Goal: Task Accomplishment & Management: Complete application form

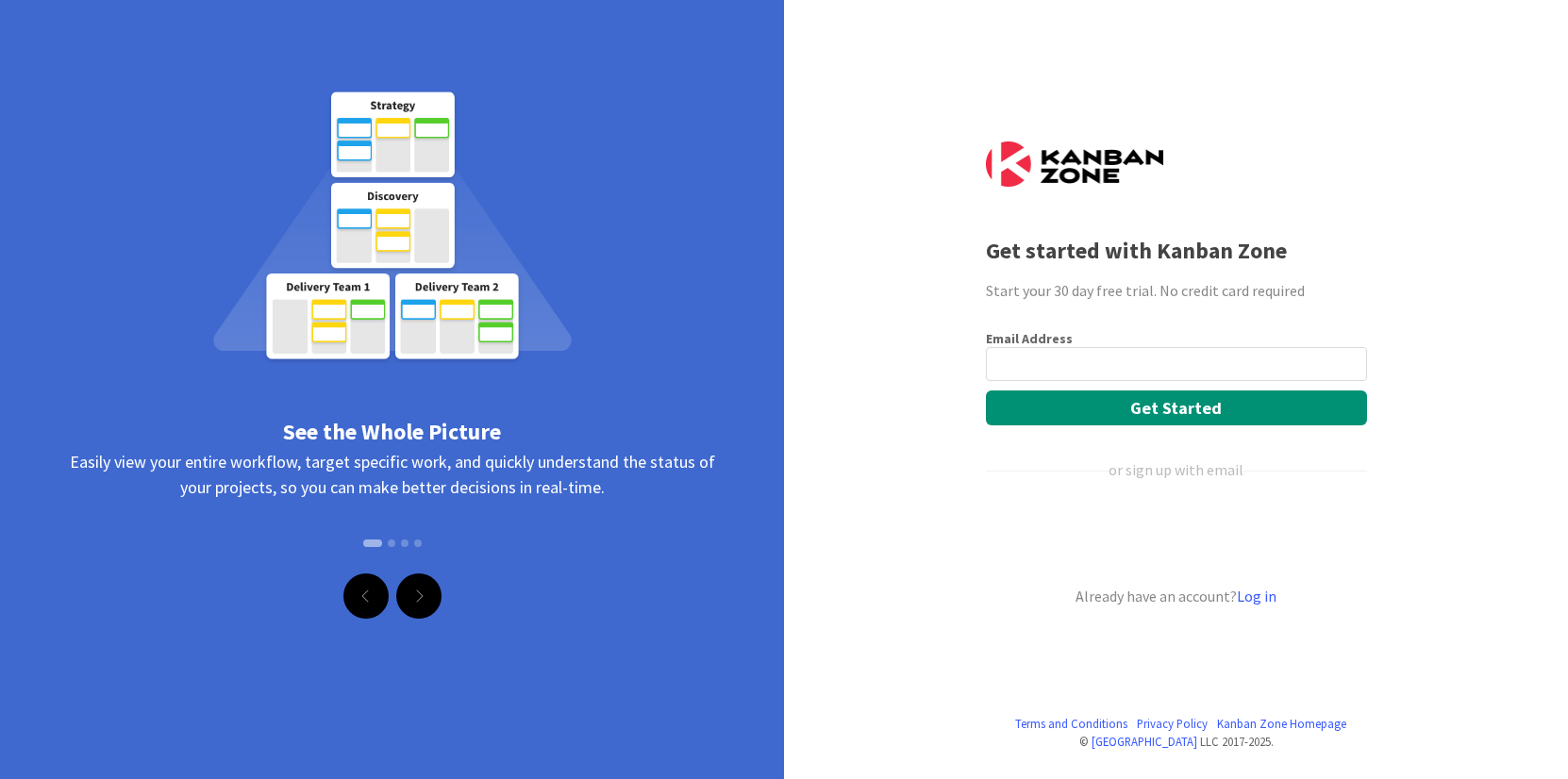
click at [1029, 366] on input "email" at bounding box center [1176, 364] width 381 height 34
type input "[EMAIL_ADDRESS][DOMAIN_NAME]"
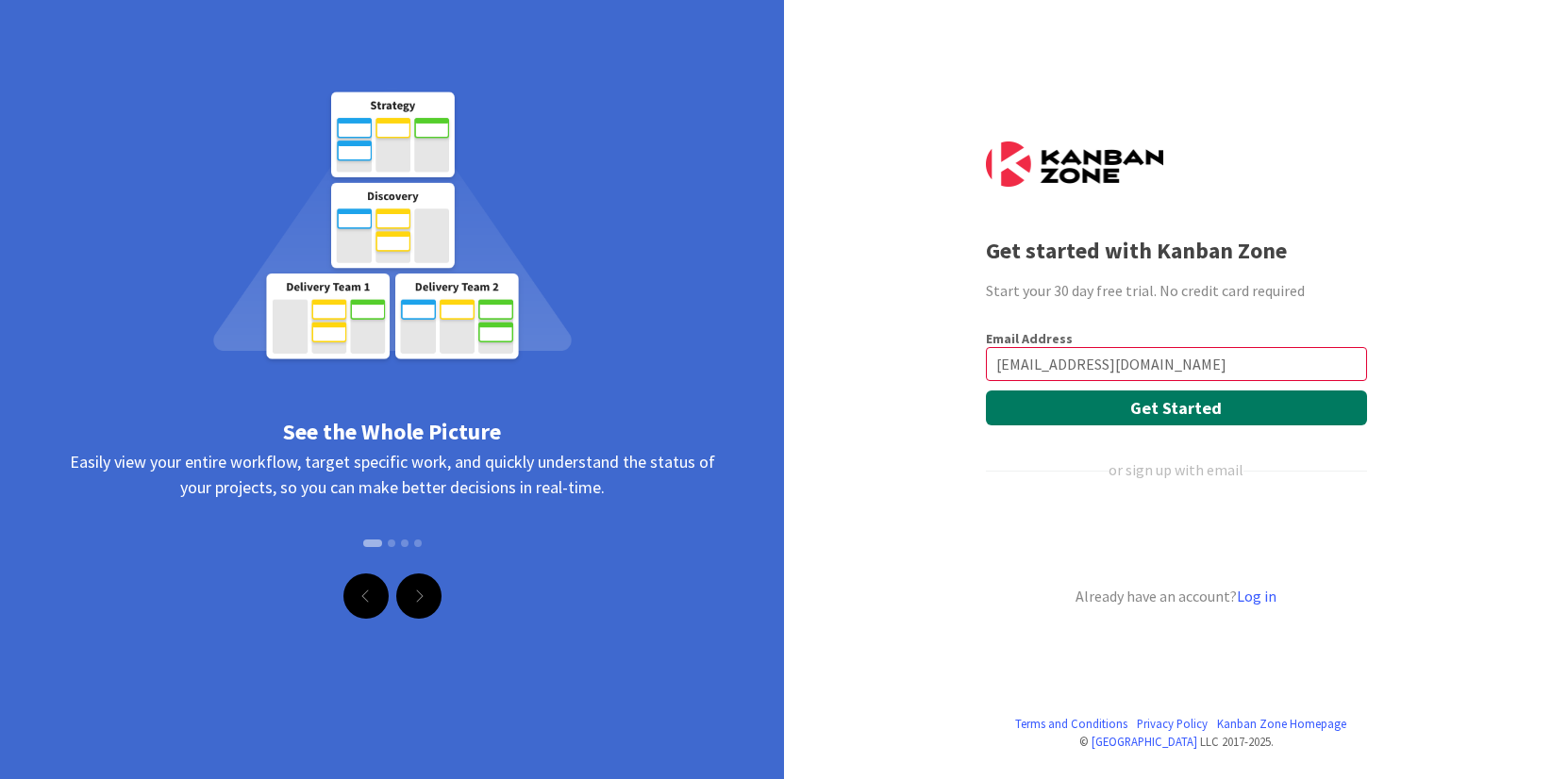
click at [1079, 405] on button "Get Started" at bounding box center [1176, 407] width 381 height 35
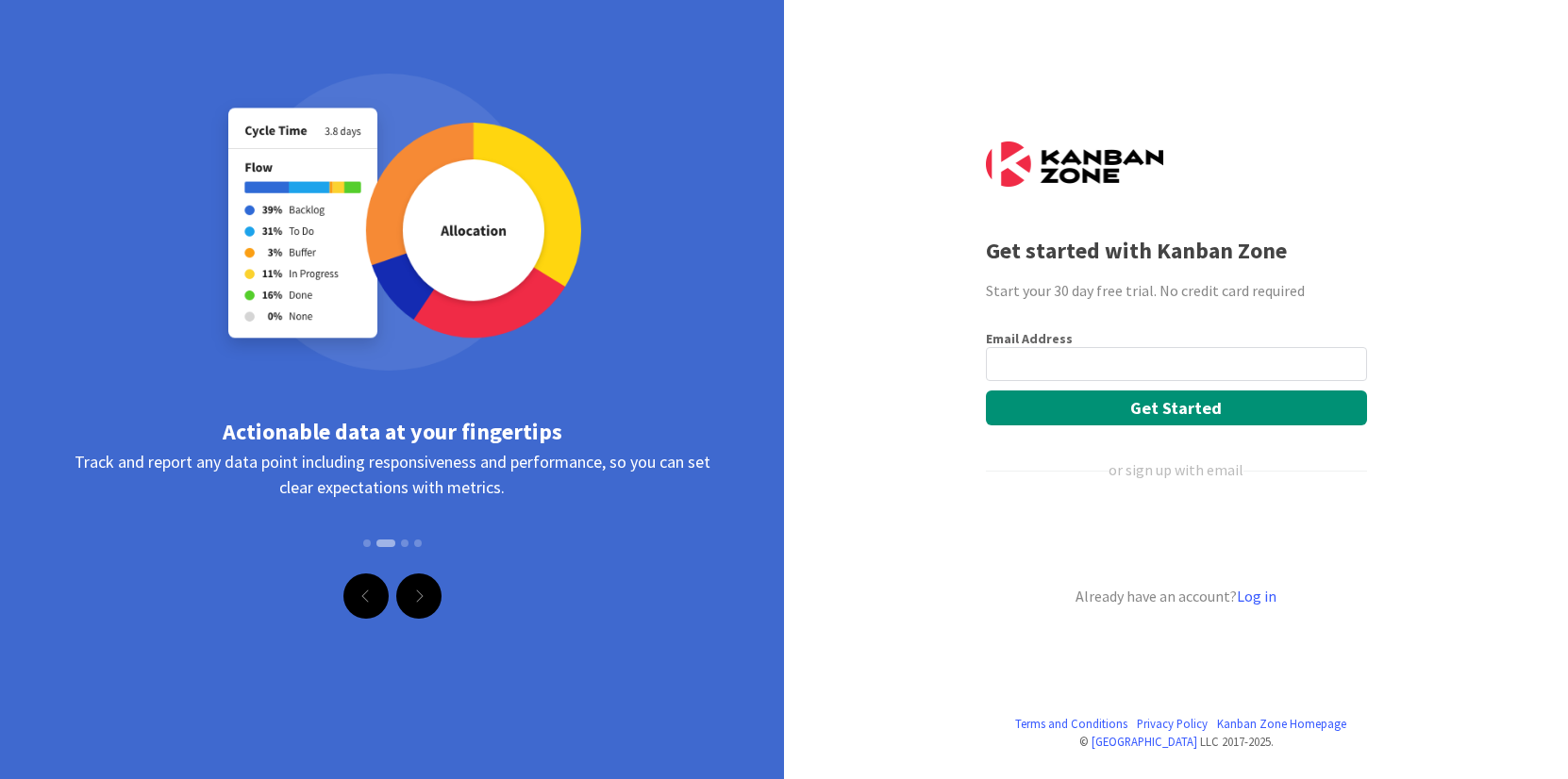
click at [927, 494] on div "Terms and Conditions Privacy Policy [GEOGRAPHIC_DATA] Homepage © Kanban Zone LL…" at bounding box center [784, 389] width 1568 height 779
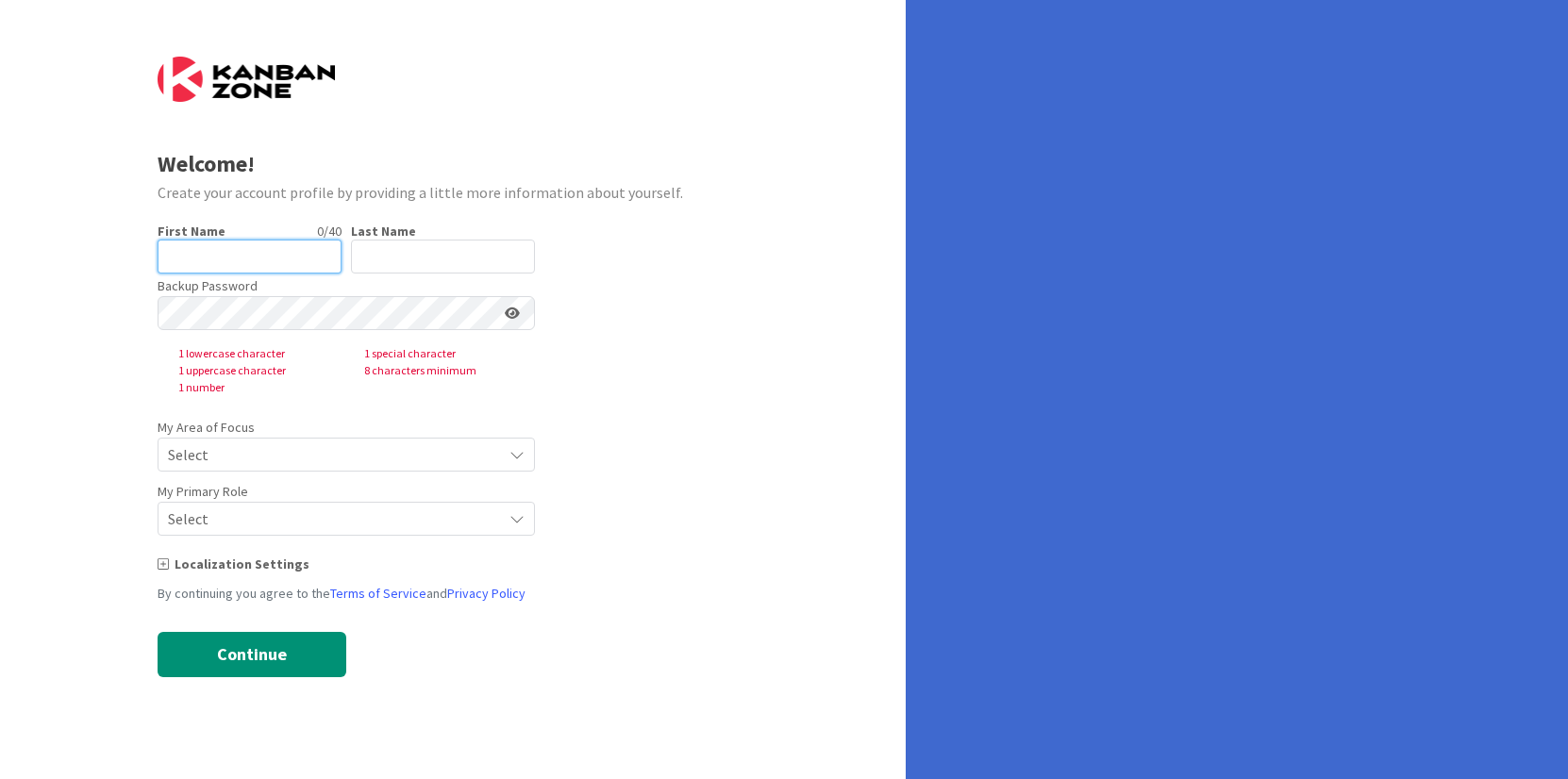
click at [292, 263] on input "text" at bounding box center [249, 256] width 184 height 34
type input "[PERSON_NAME]"
click at [418, 257] on input "text" at bounding box center [442, 256] width 184 height 34
type input "a"
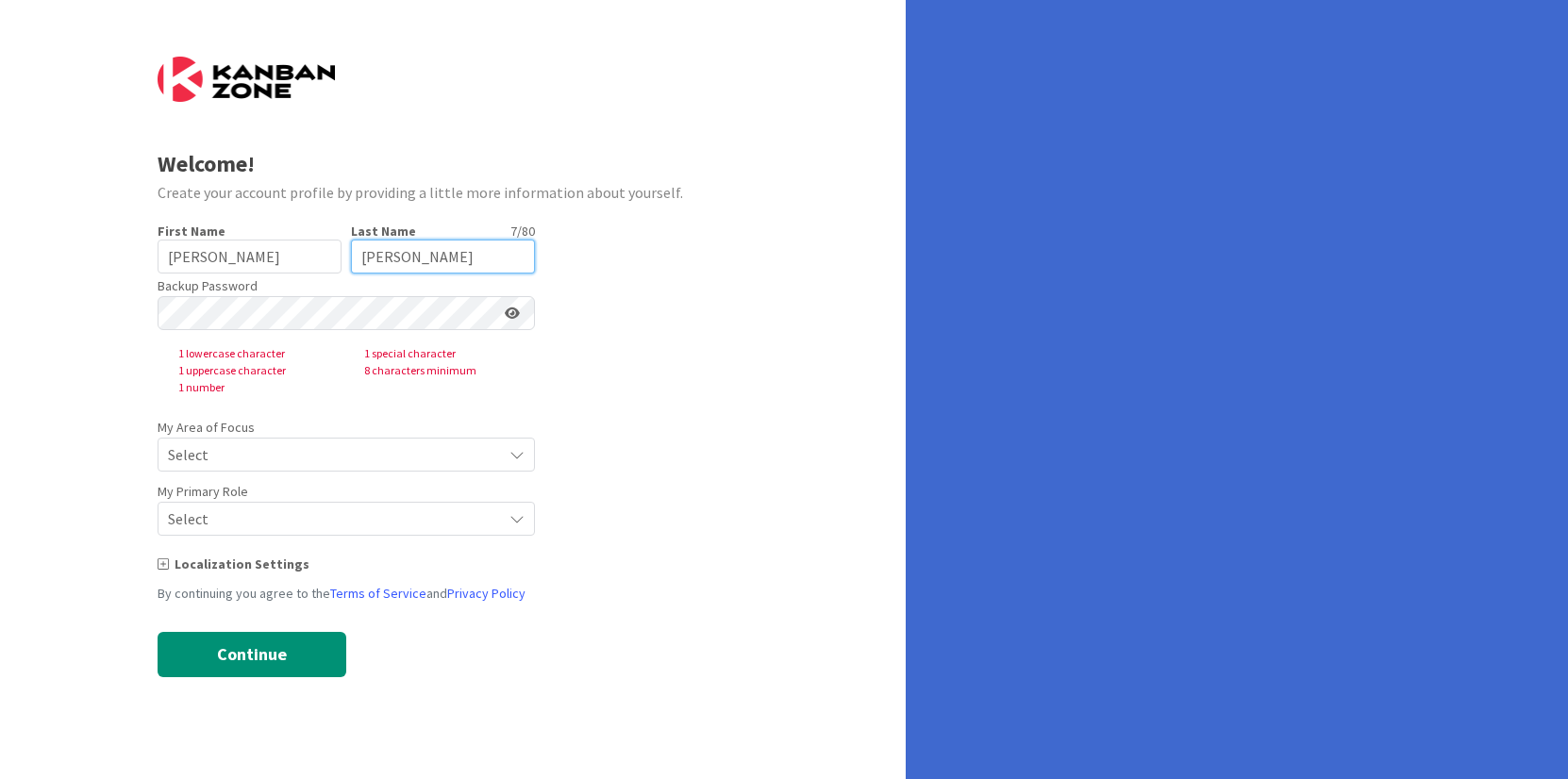
type input "[PERSON_NAME]"
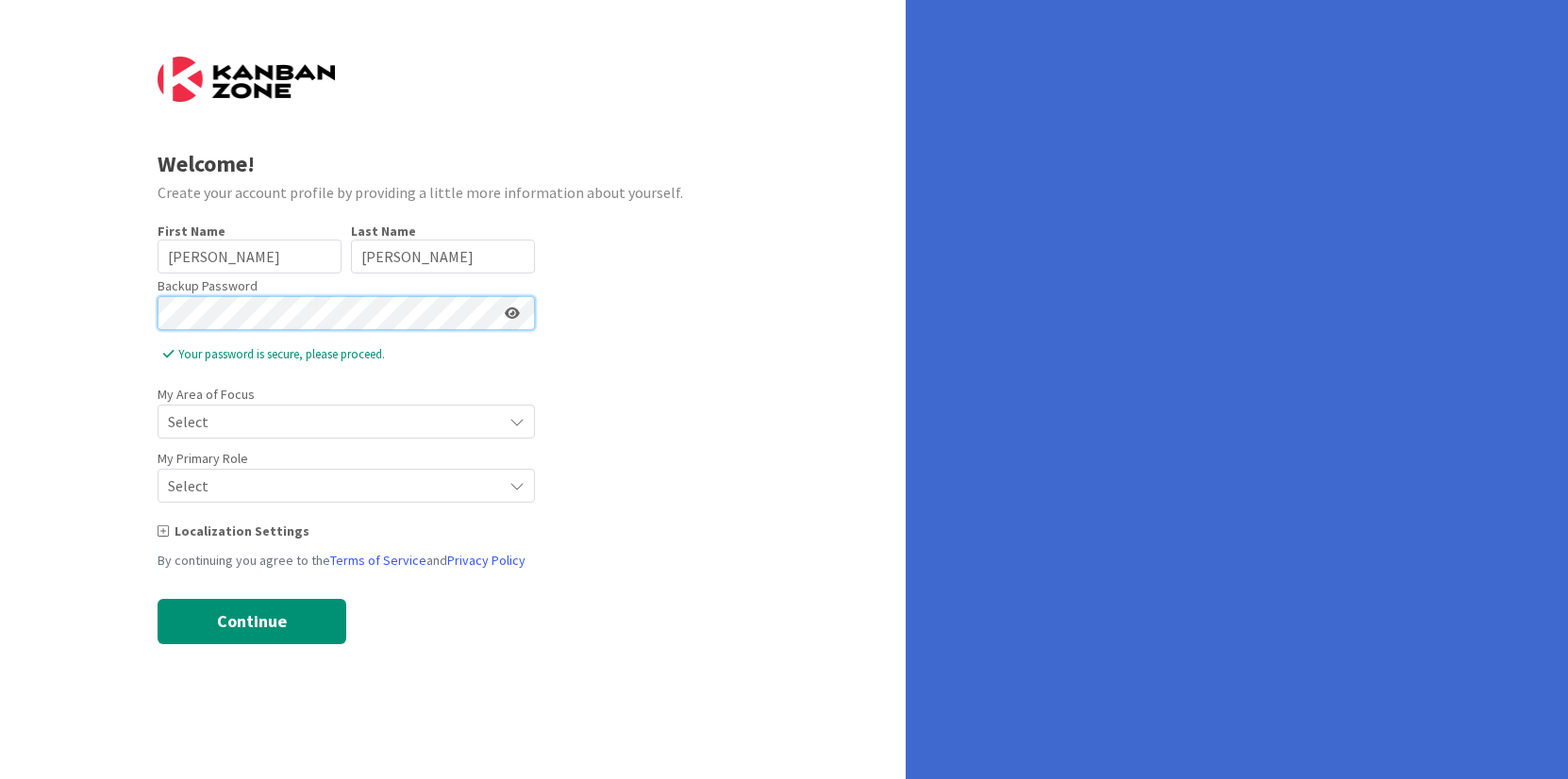
click at [144, 309] on div "Welcome! Create your account profile by providing a little more information abo…" at bounding box center [453, 389] width 906 height 779
click at [127, 287] on div "Welcome! Create your account profile by providing a little more information abo…" at bounding box center [453, 389] width 906 height 779
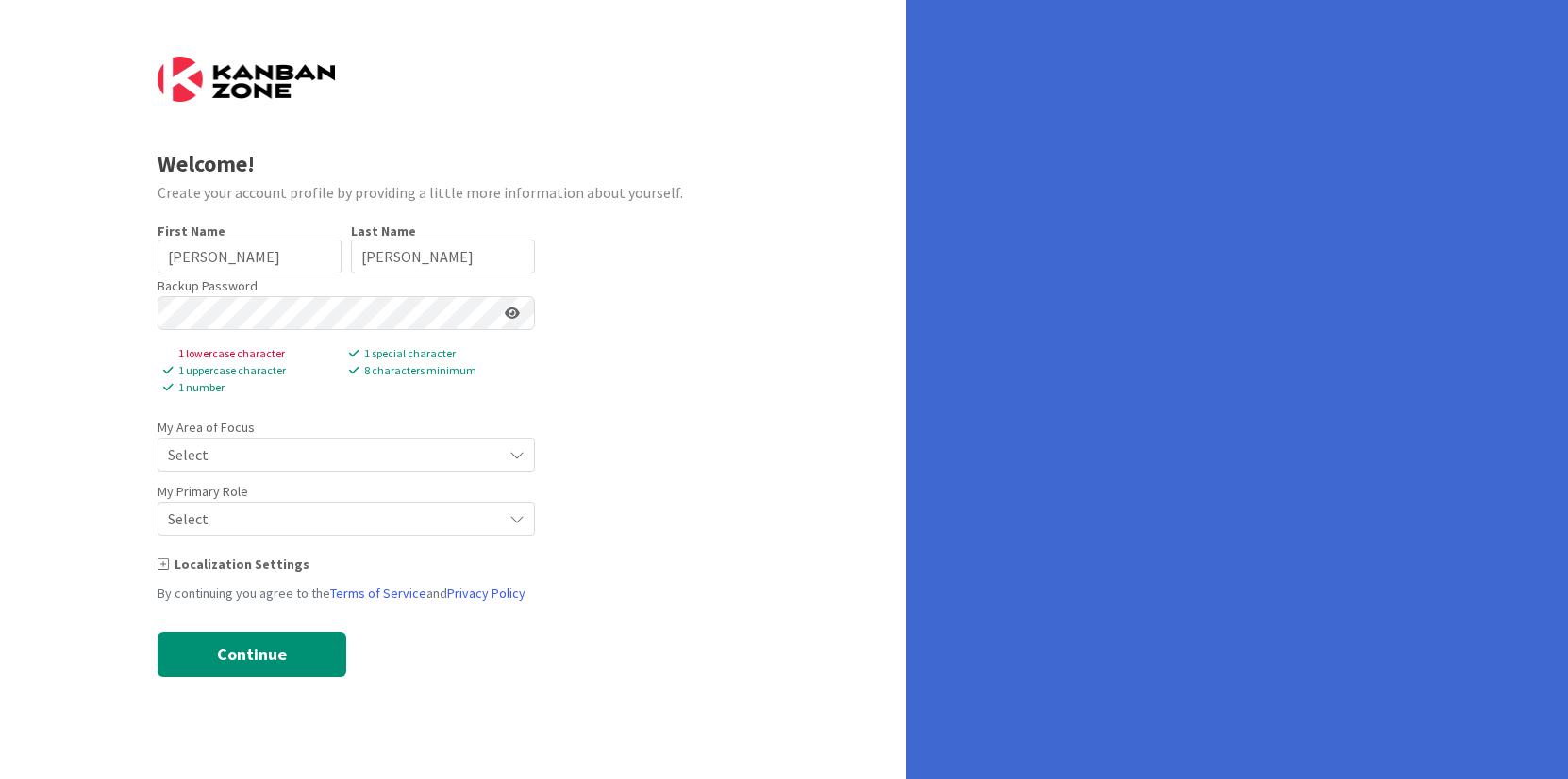
click at [618, 278] on form "Welcome! Create your account profile by providing a little more information abo…" at bounding box center [453, 367] width 592 height 621
click at [513, 316] on icon at bounding box center [513, 314] width 15 height 14
click at [713, 370] on form "Welcome! Create your account profile by providing a little more information abo…" at bounding box center [453, 367] width 592 height 621
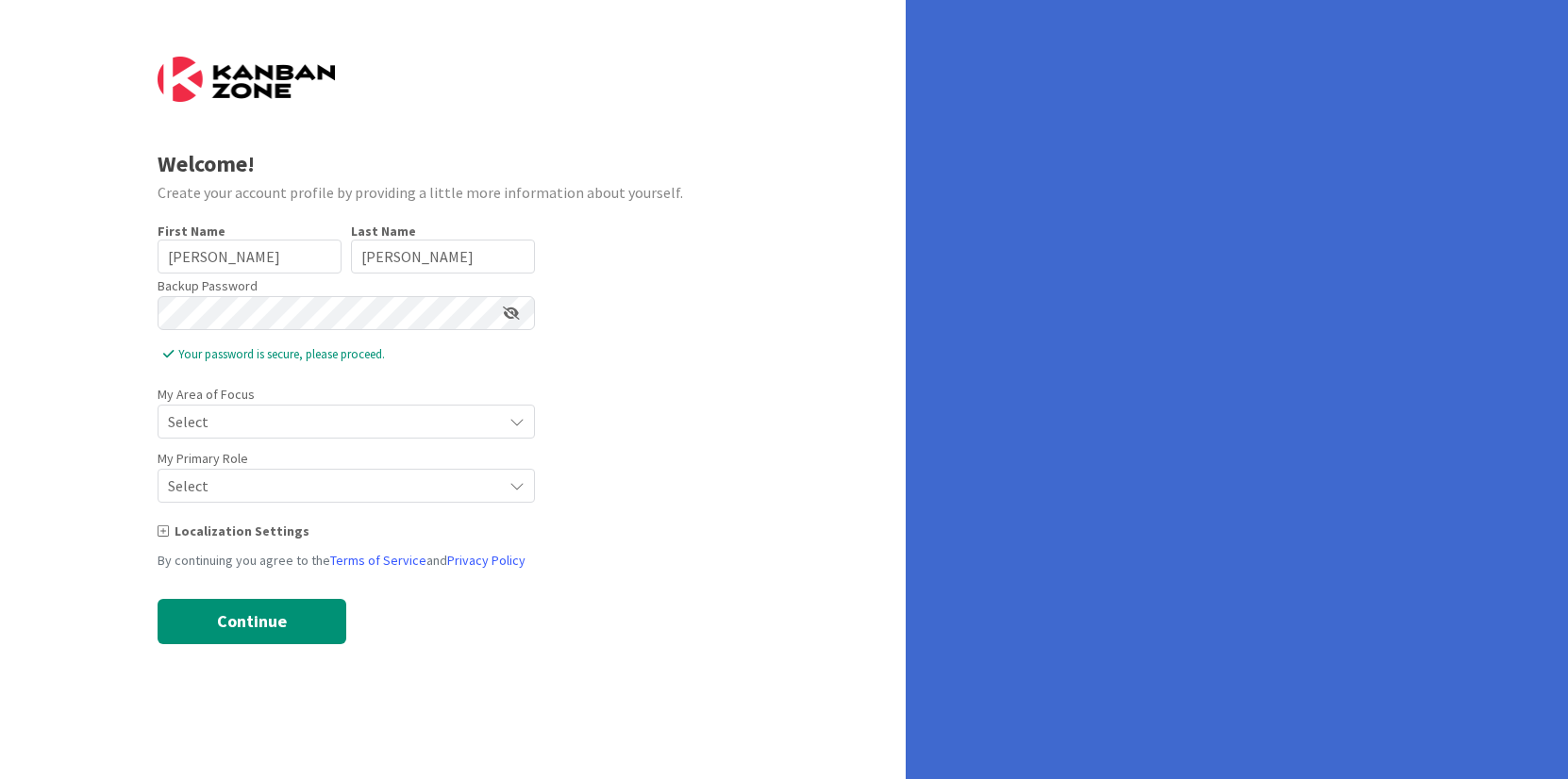
click at [723, 348] on form "Welcome! Create your account profile by providing a little more information abo…" at bounding box center [453, 350] width 592 height 588
click at [393, 424] on span "Select" at bounding box center [330, 421] width 324 height 26
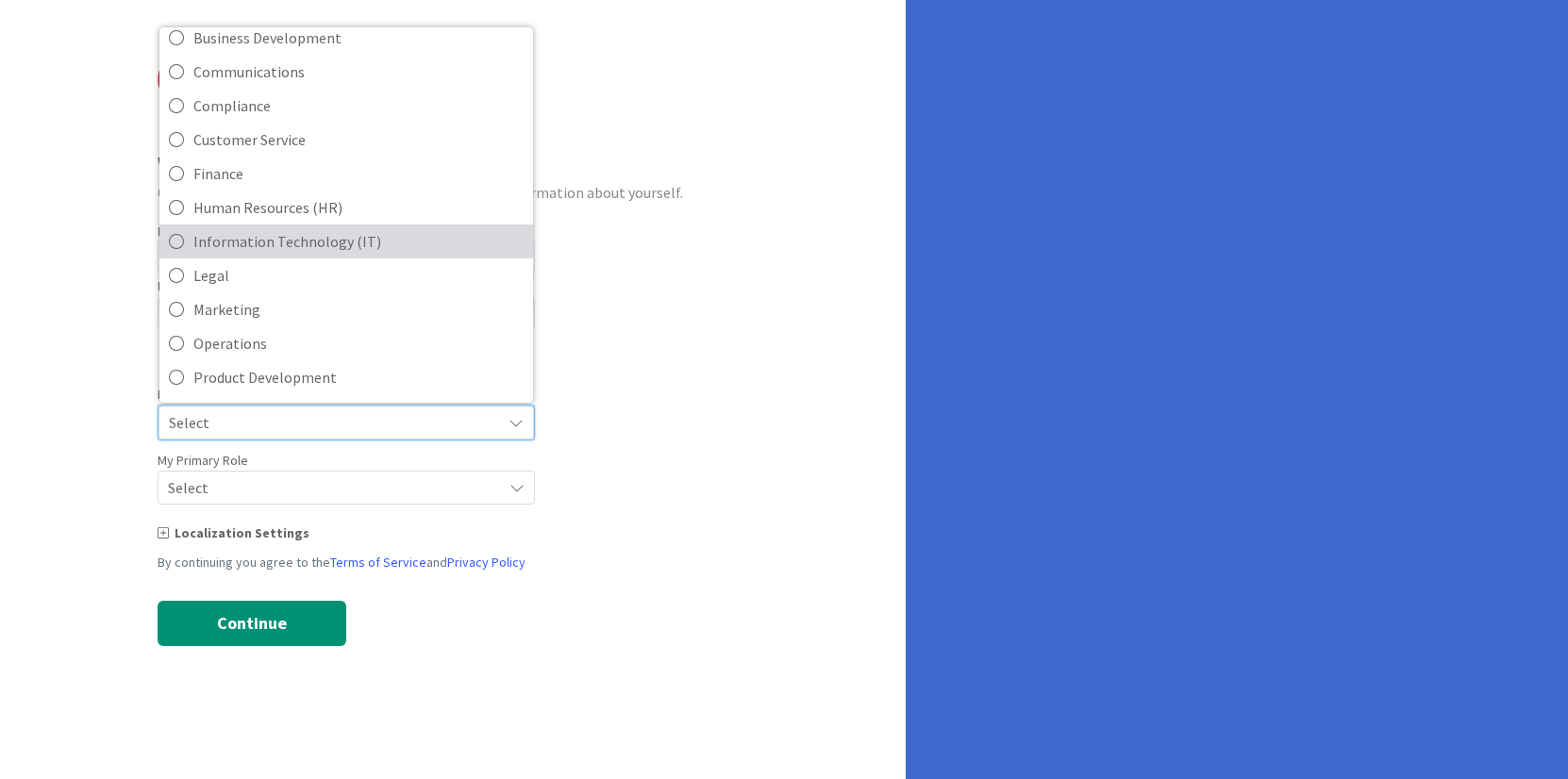
scroll to position [127, 0]
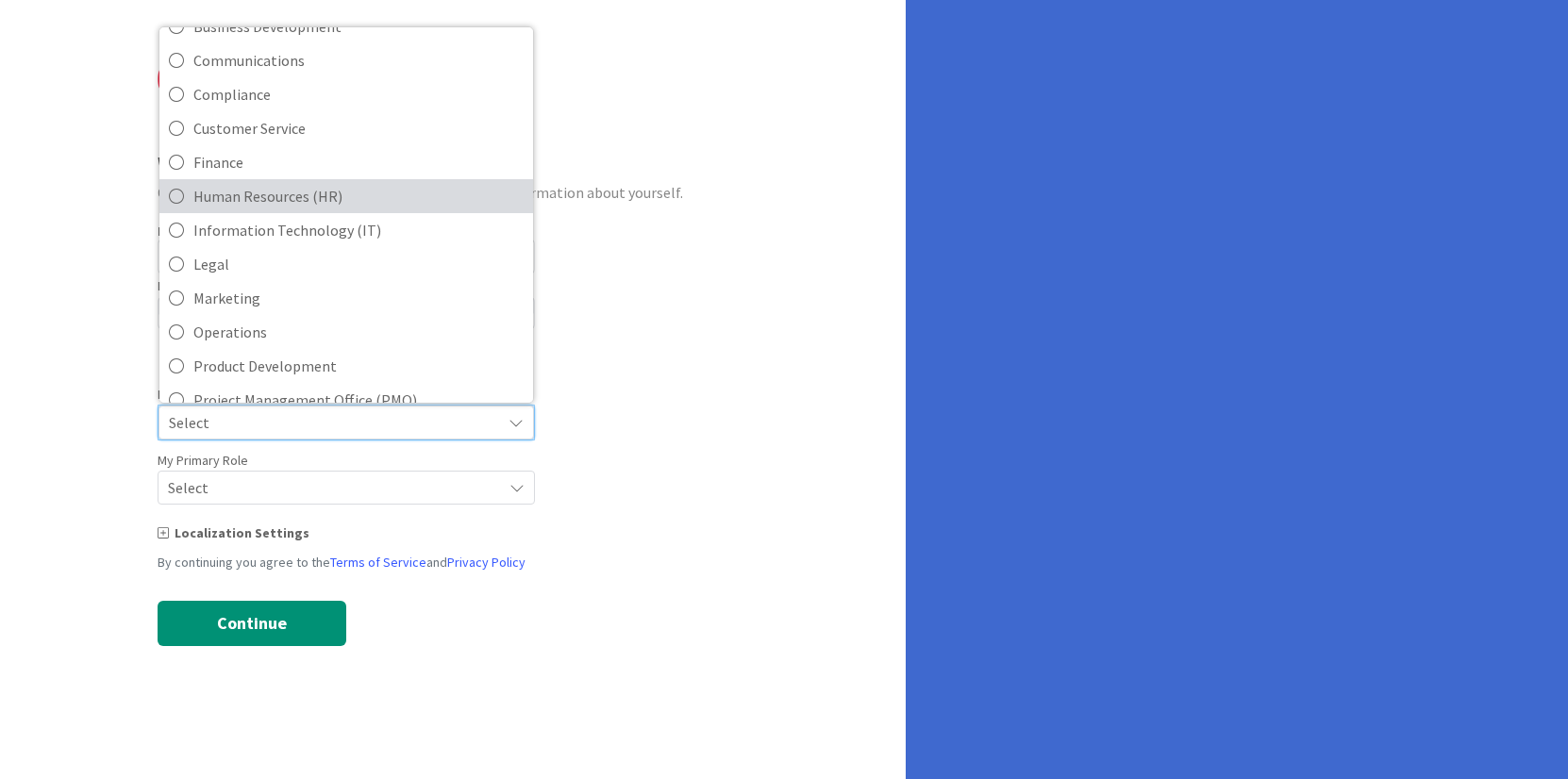
drag, startPoint x: 370, startPoint y: 209, endPoint x: 366, endPoint y: 225, distance: 16.5
click at [370, 209] on span "Human Resources (HR)" at bounding box center [358, 196] width 330 height 28
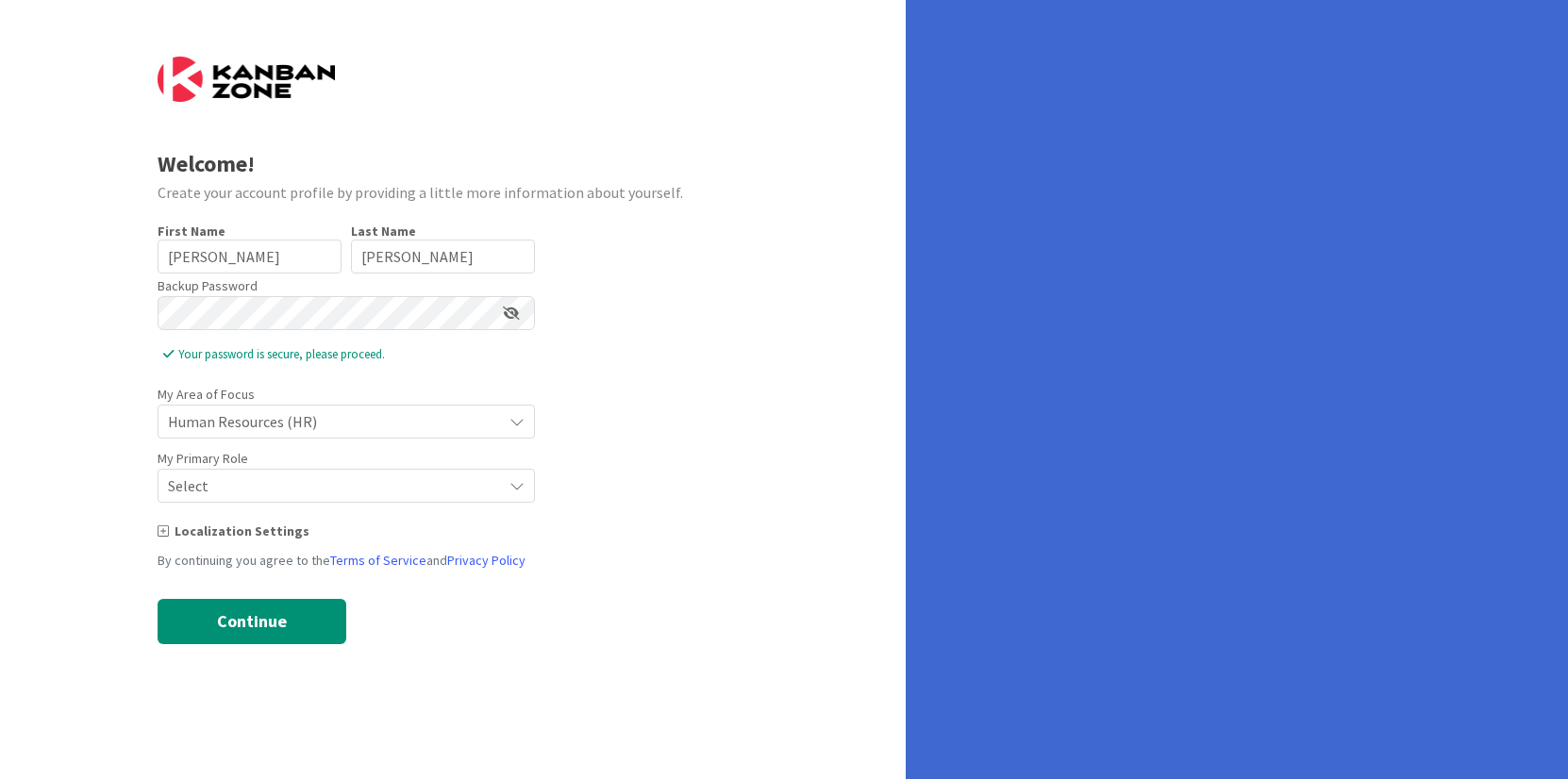
click at [348, 486] on span "Select" at bounding box center [330, 485] width 324 height 26
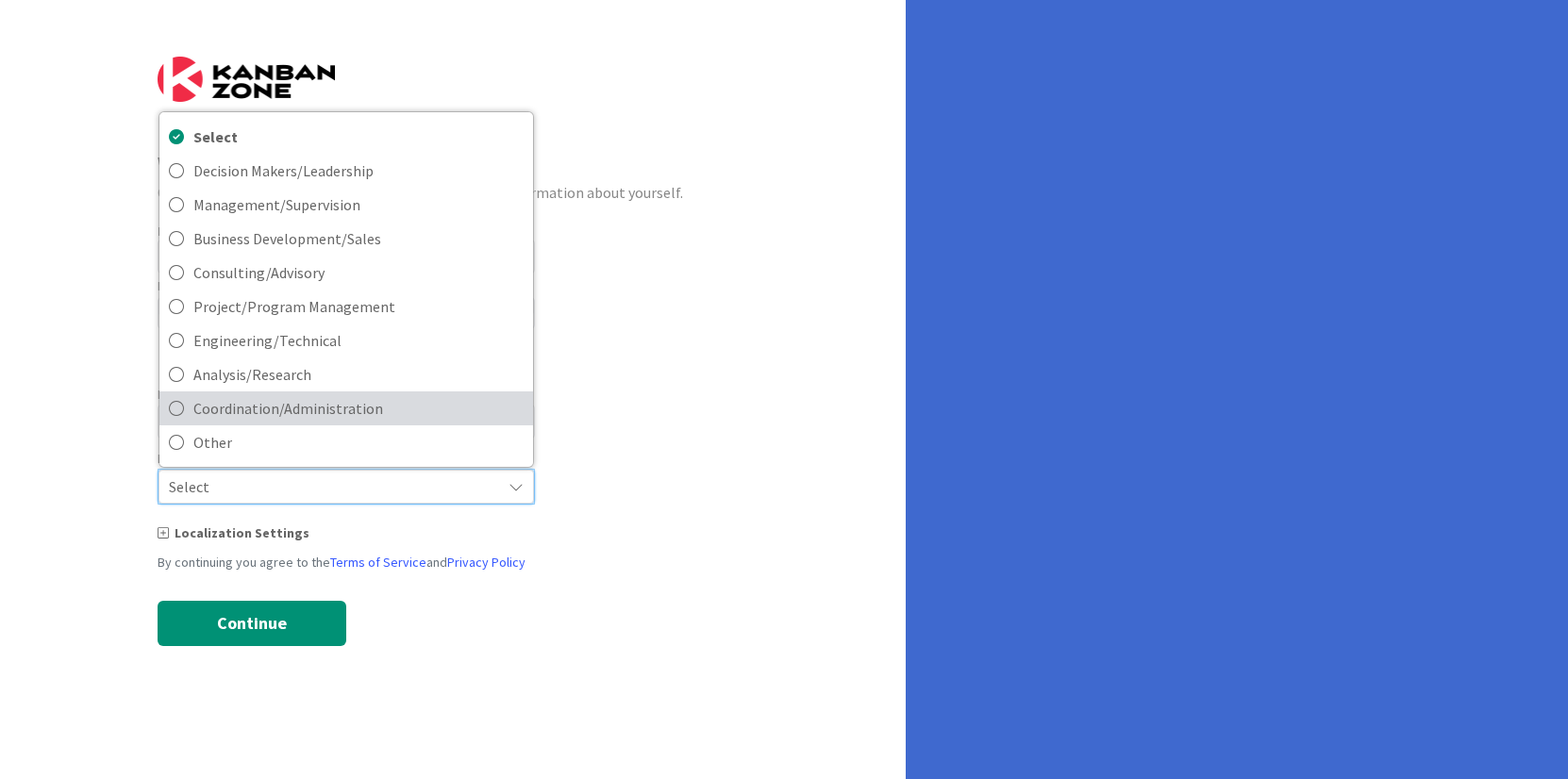
click at [370, 409] on span "Coordination/Administration" at bounding box center [358, 407] width 330 height 28
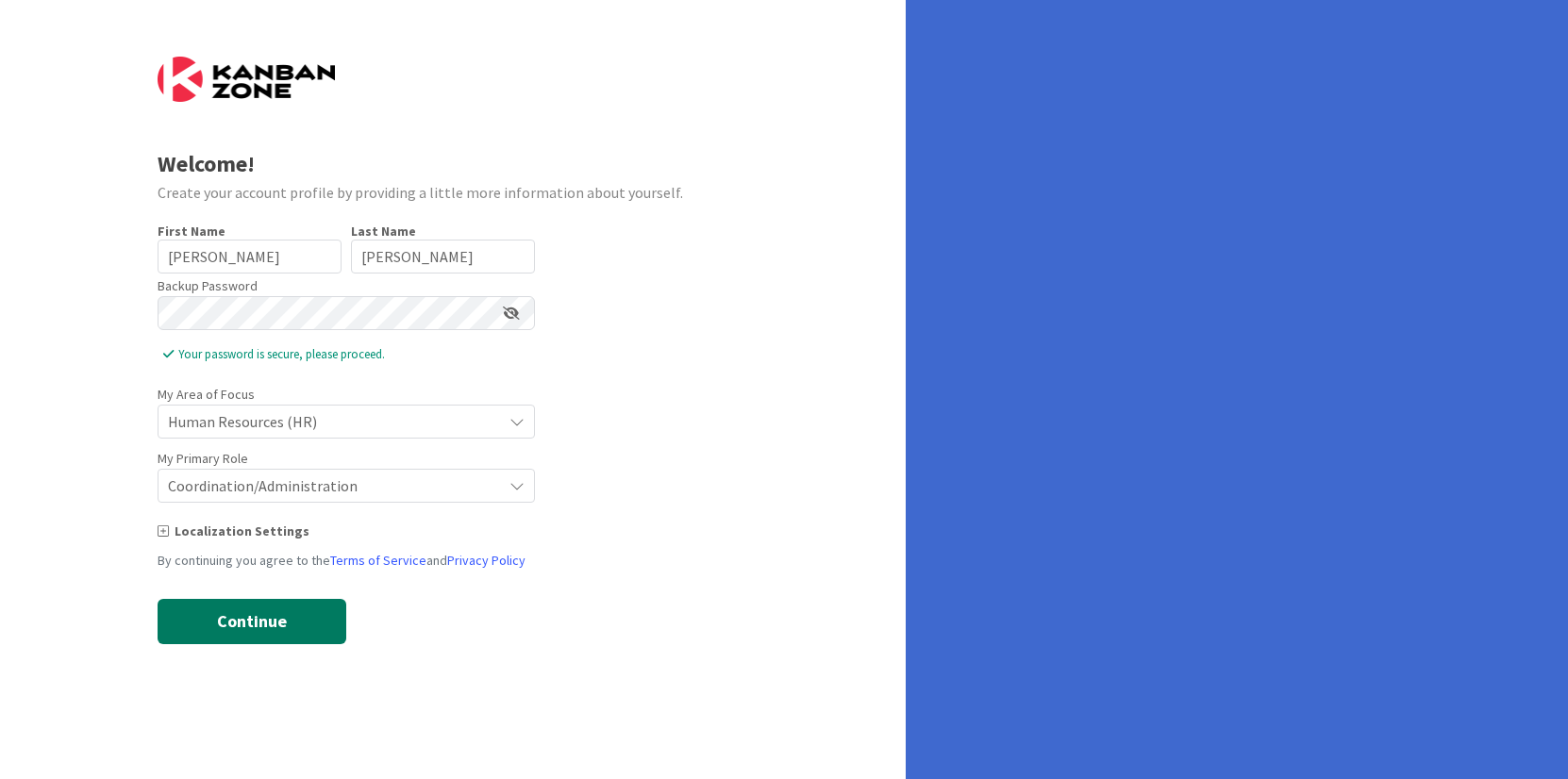
click at [274, 613] on button "Continue" at bounding box center [251, 621] width 188 height 45
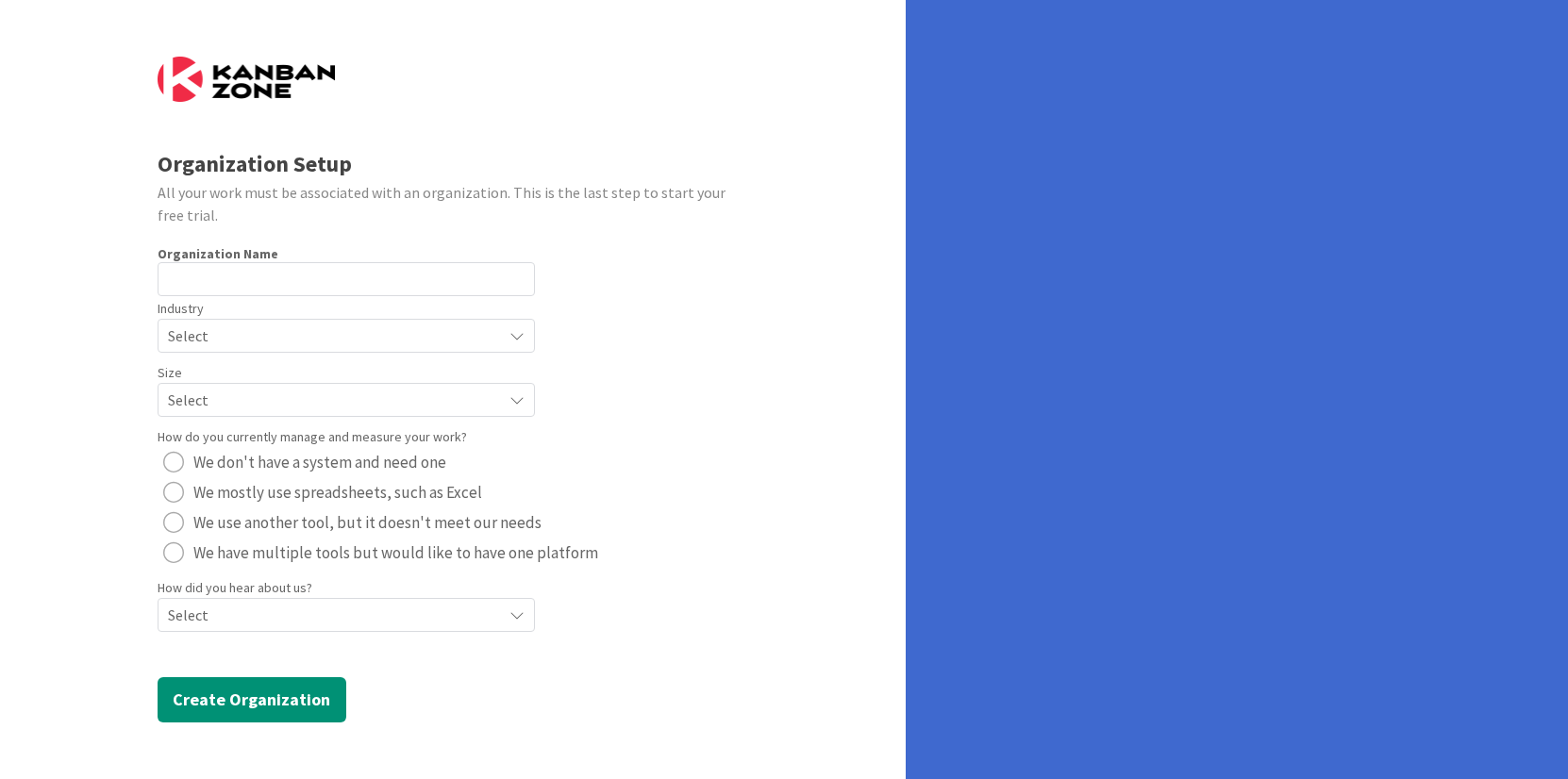
click at [173, 465] on div "radio" at bounding box center [173, 461] width 20 height 20
drag, startPoint x: 240, startPoint y: 694, endPoint x: 426, endPoint y: 636, distance: 194.8
click at [460, 687] on form "Organization Setup All your work must be associated with an organization. This …" at bounding box center [453, 390] width 592 height 666
click at [417, 614] on span "Select" at bounding box center [330, 614] width 324 height 26
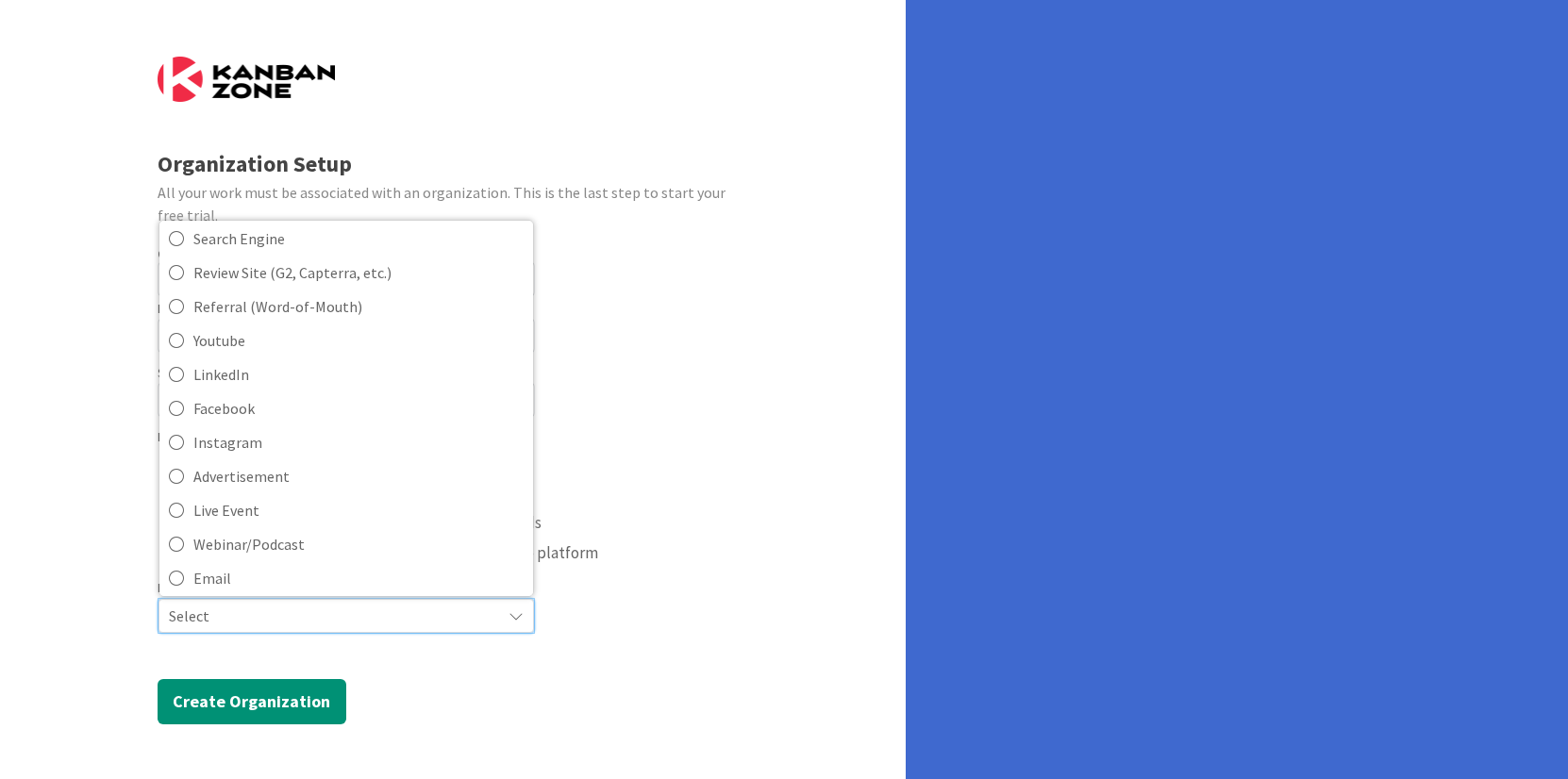
scroll to position [34, 0]
click at [232, 616] on span "Select" at bounding box center [330, 615] width 322 height 26
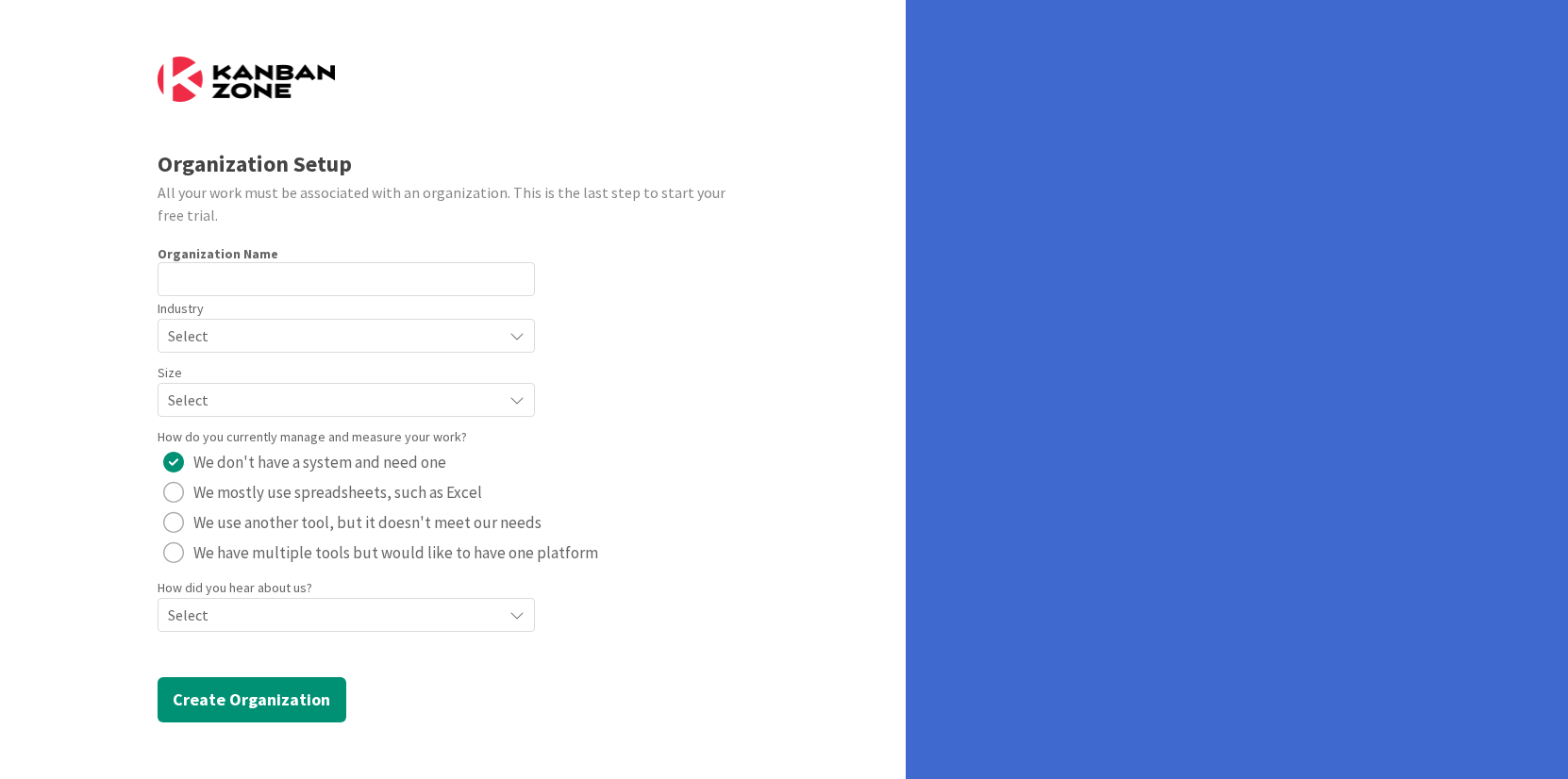
click at [231, 615] on span "Select" at bounding box center [330, 614] width 324 height 26
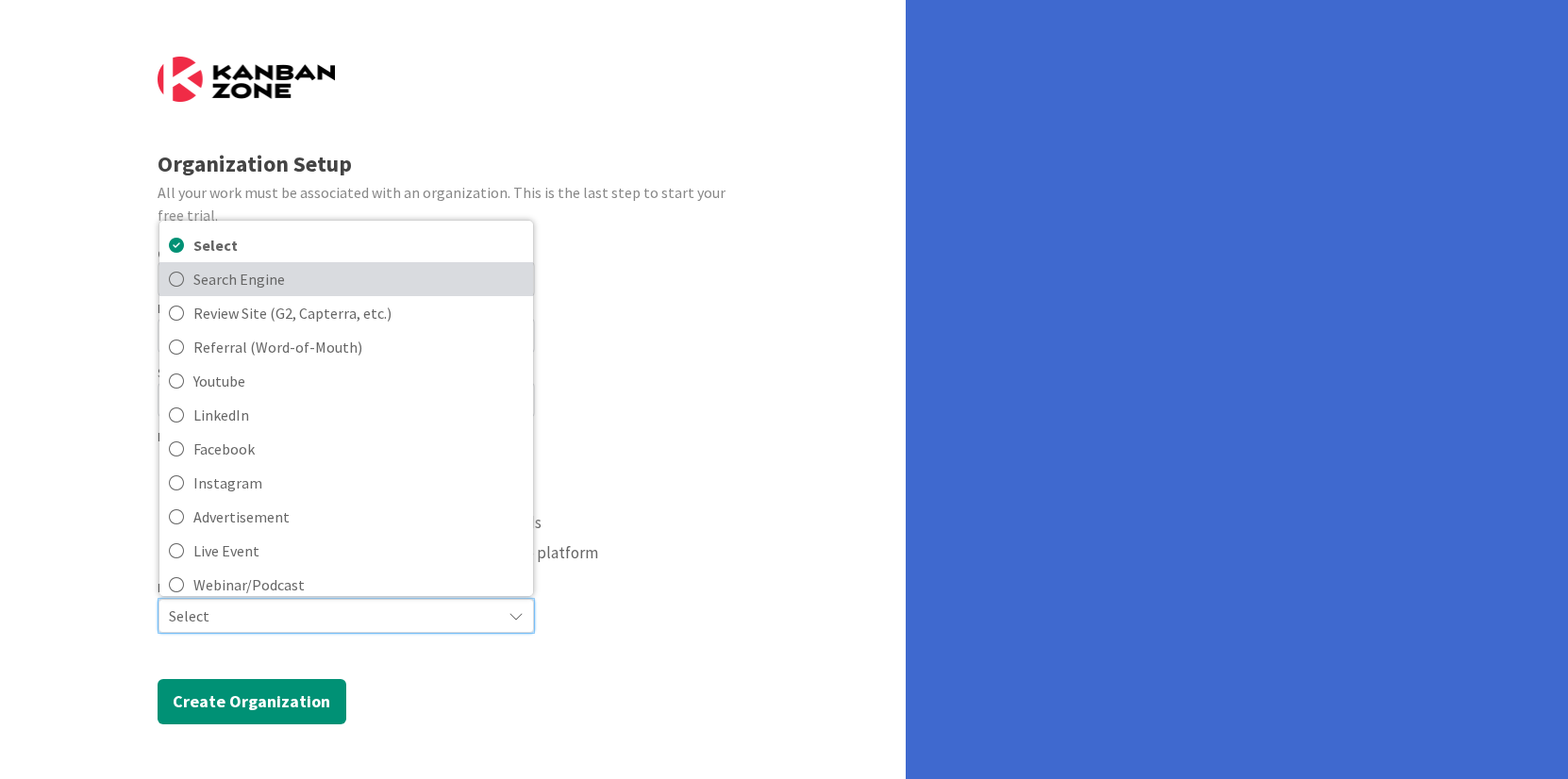
scroll to position [11, 0]
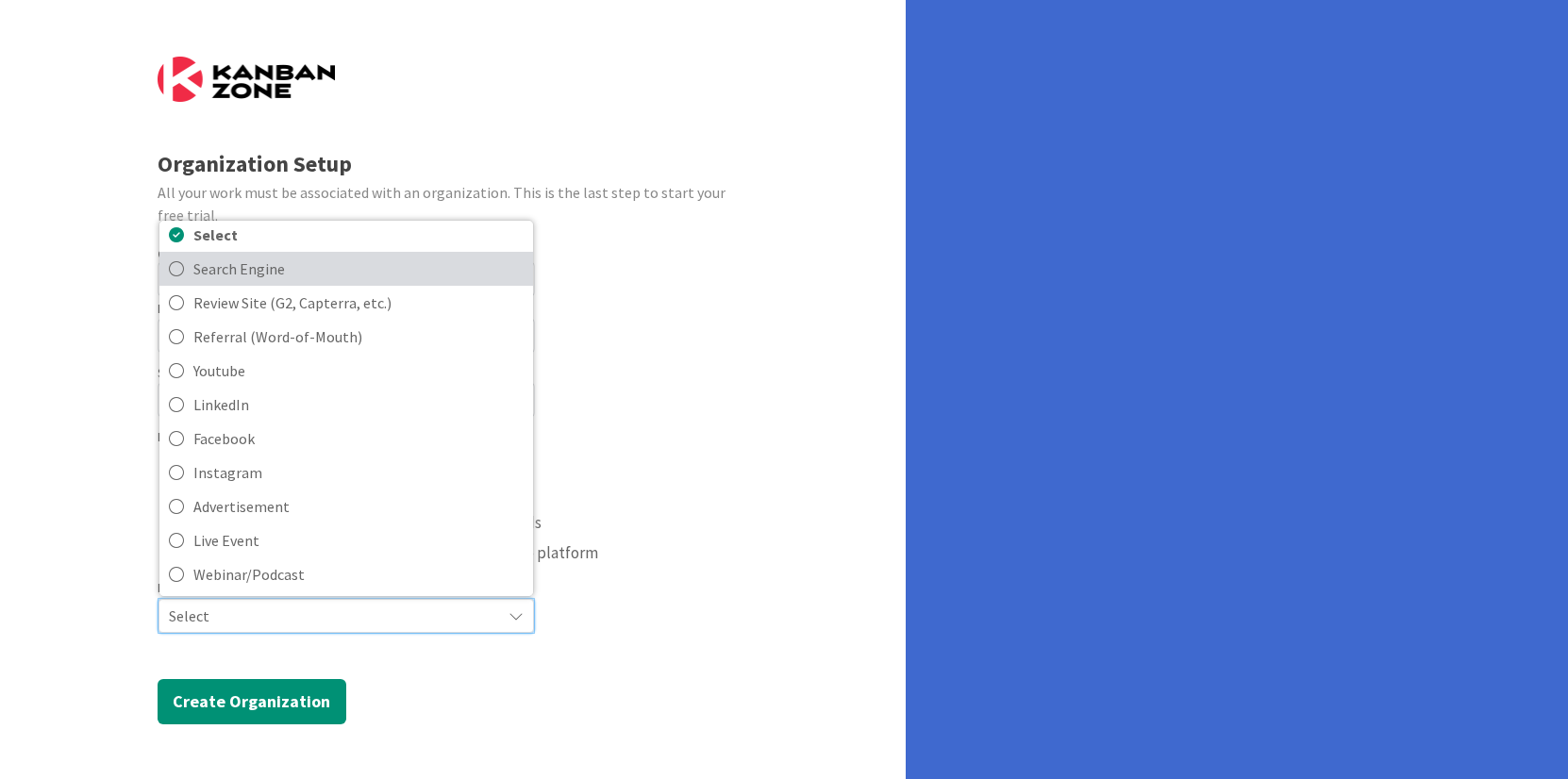
click at [290, 267] on span "Search Engine" at bounding box center [358, 268] width 330 height 28
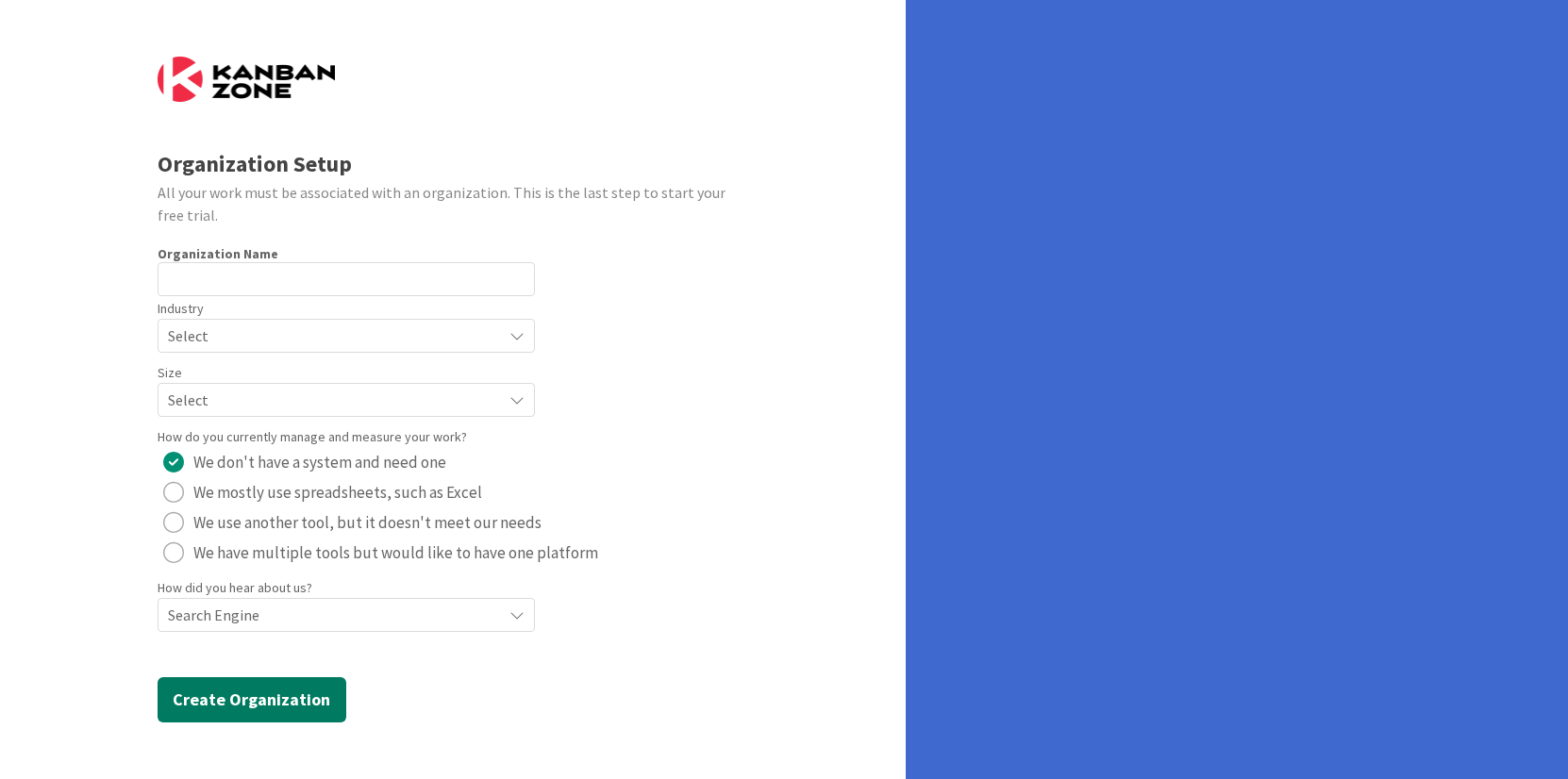
click at [292, 704] on button "Create Organization" at bounding box center [251, 699] width 188 height 45
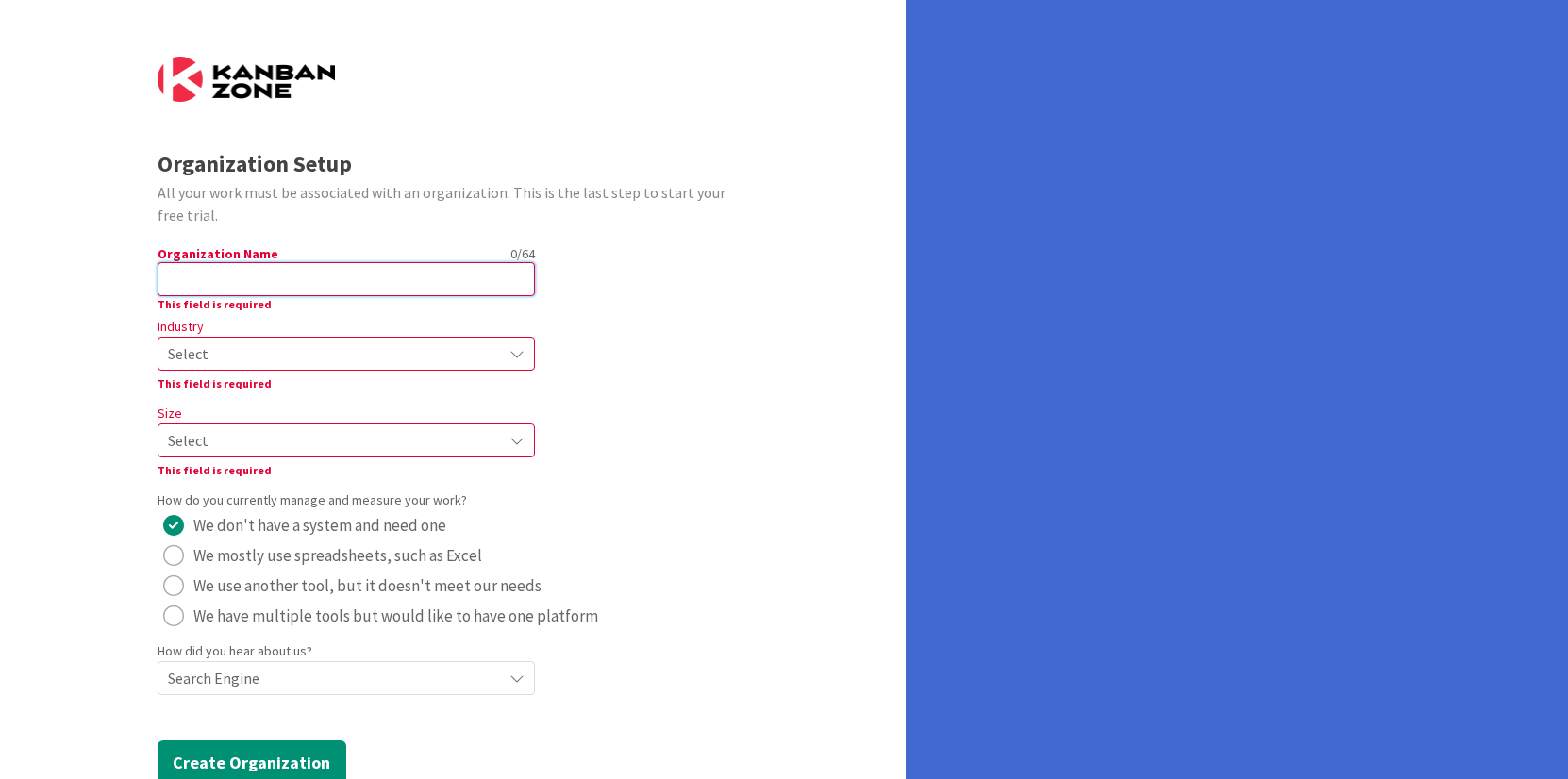
click at [248, 280] on input "text" at bounding box center [346, 279] width 378 height 34
type input "Beeline"
click at [237, 348] on span "Select" at bounding box center [330, 353] width 324 height 26
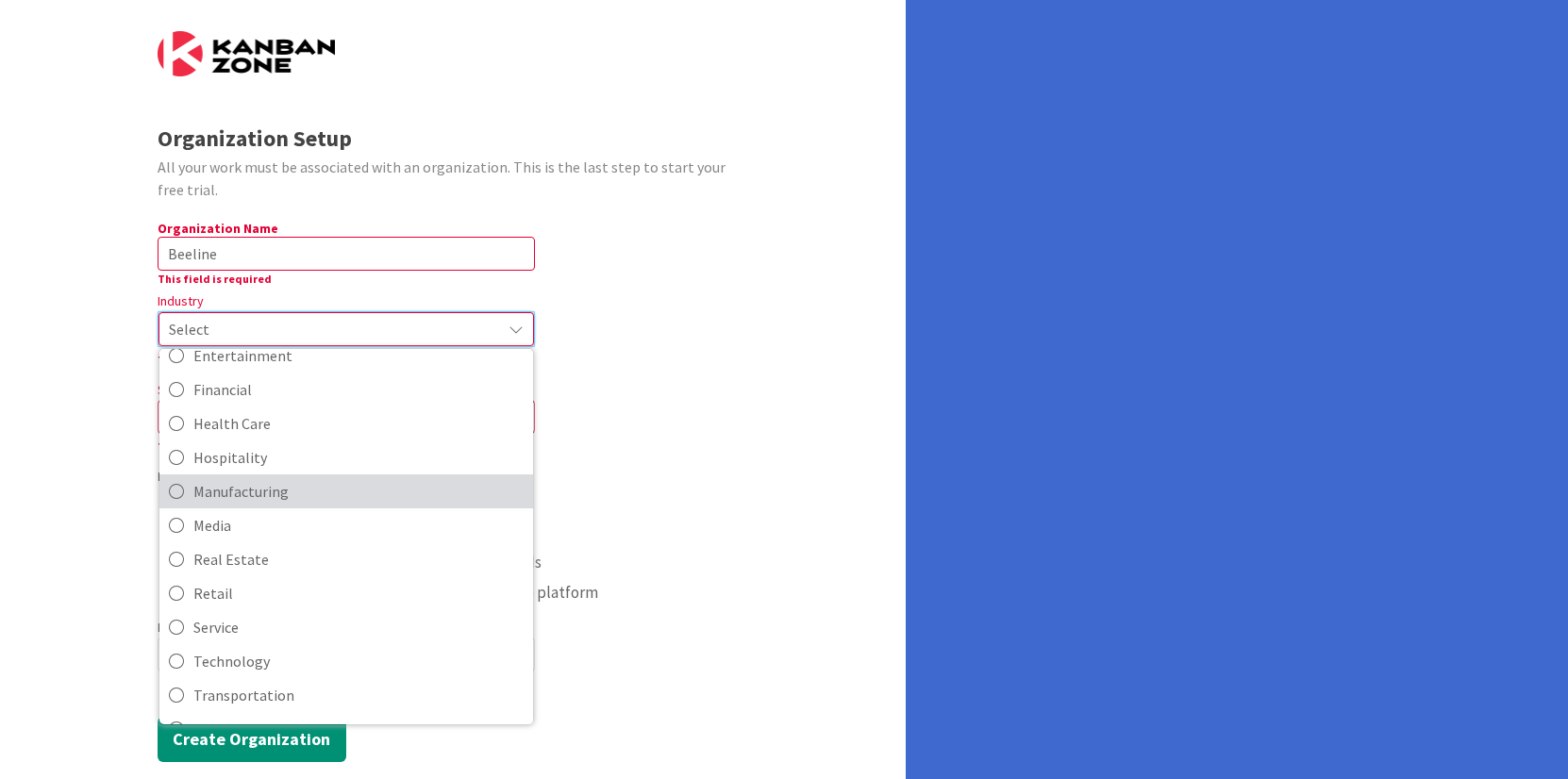
scroll to position [183, 0]
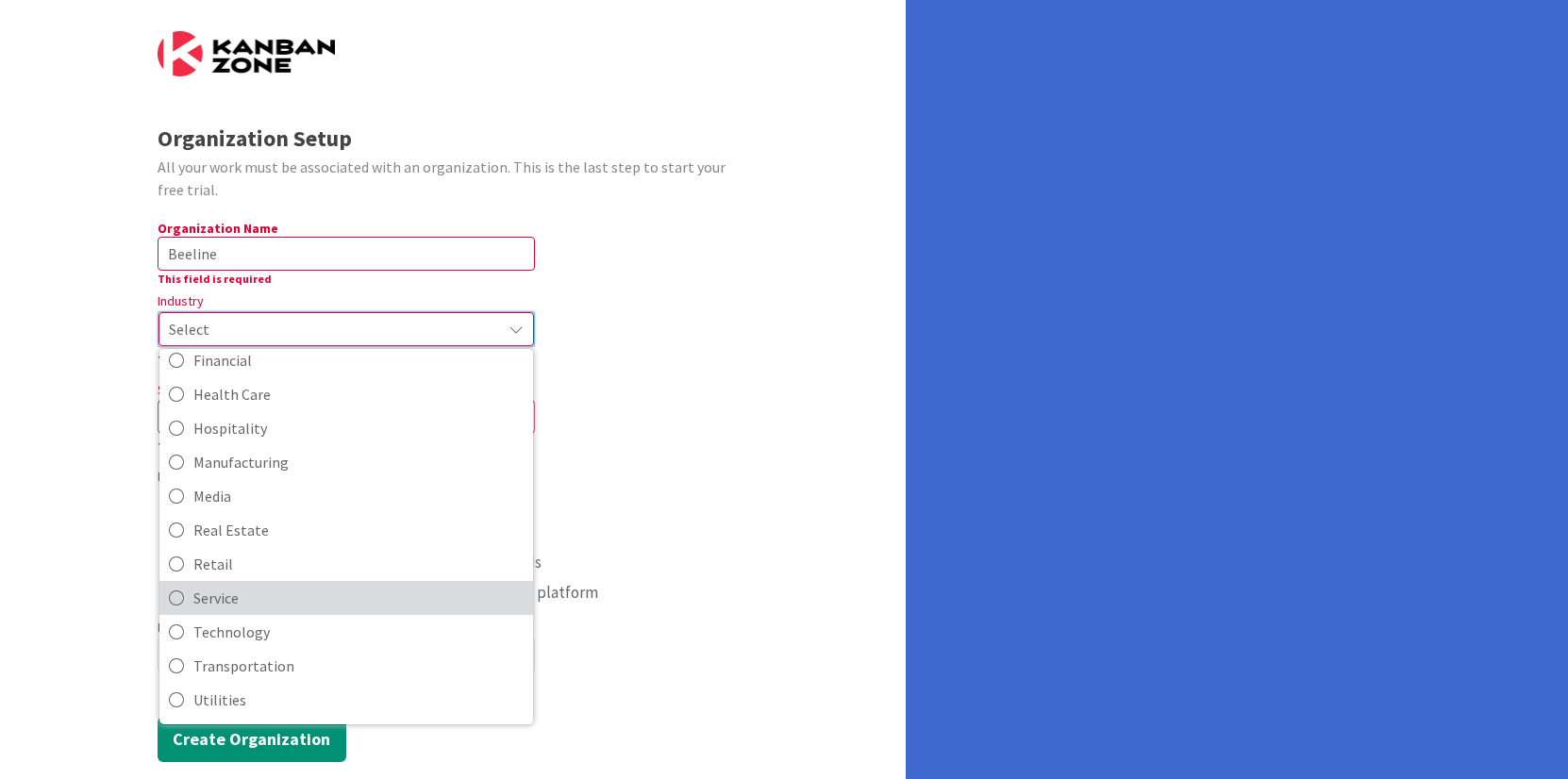
click at [280, 608] on span "Service" at bounding box center [358, 598] width 330 height 28
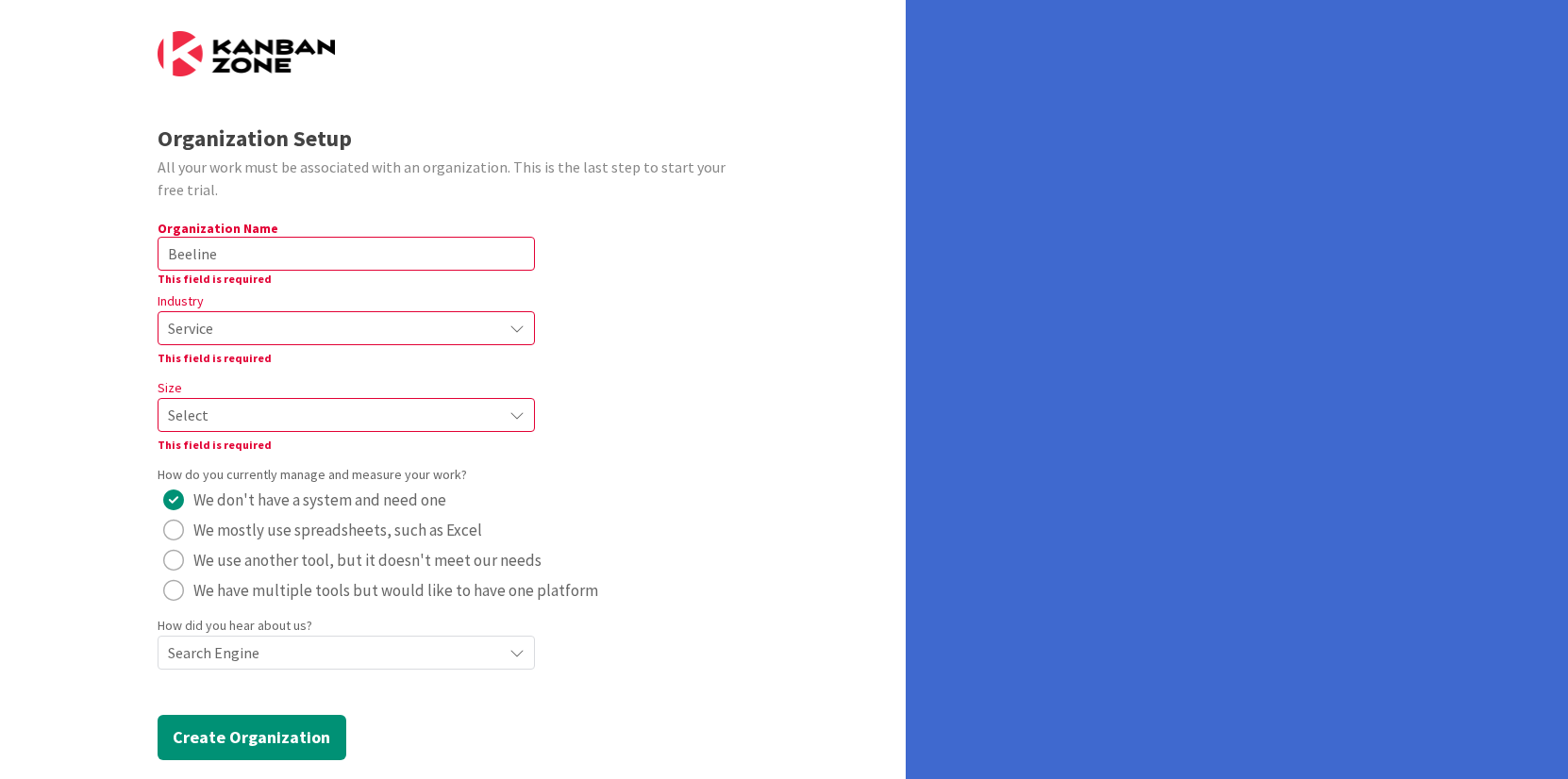
click at [304, 421] on span "Select" at bounding box center [330, 414] width 324 height 26
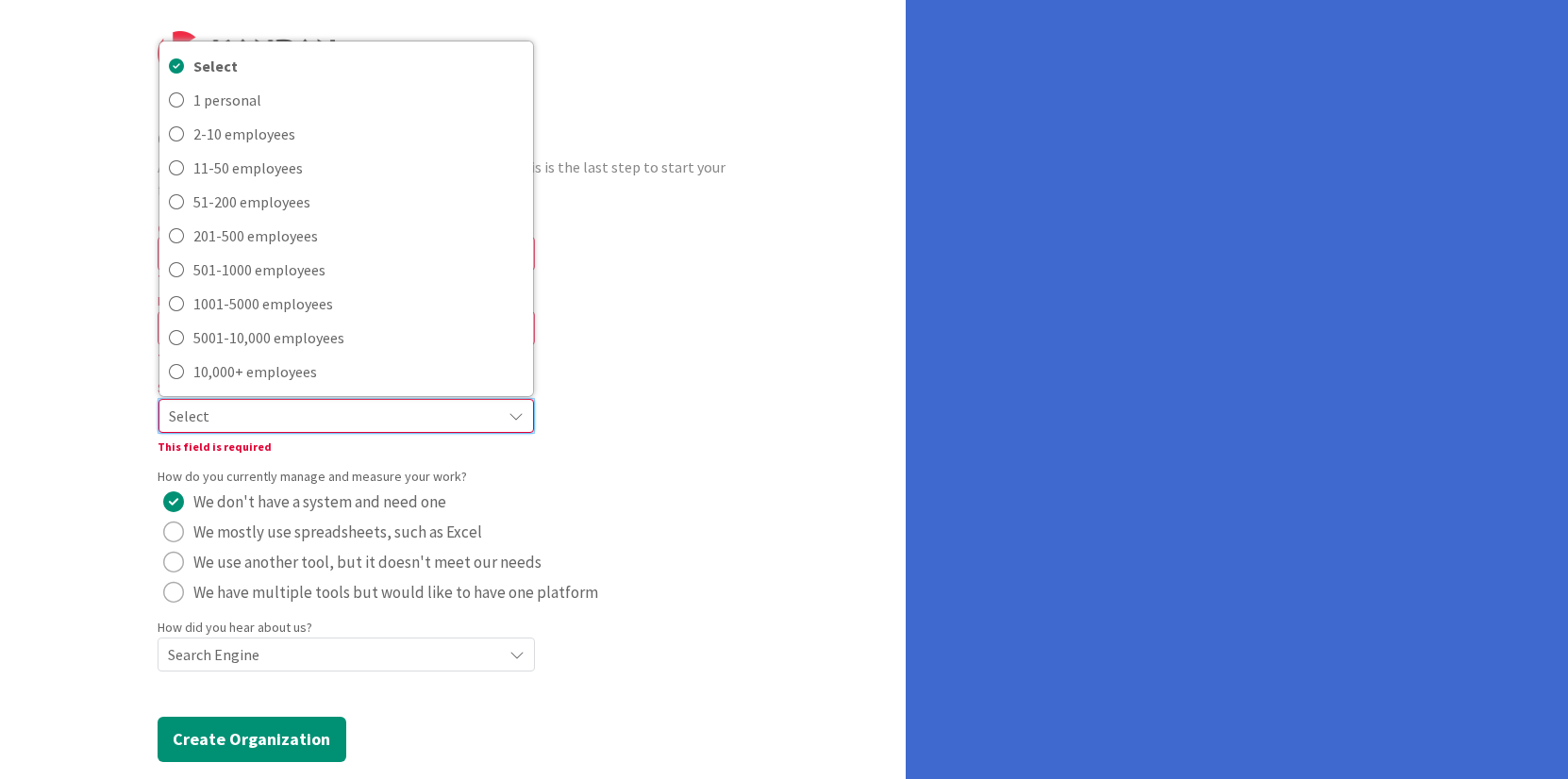
click at [303, 421] on span "Select" at bounding box center [330, 415] width 322 height 26
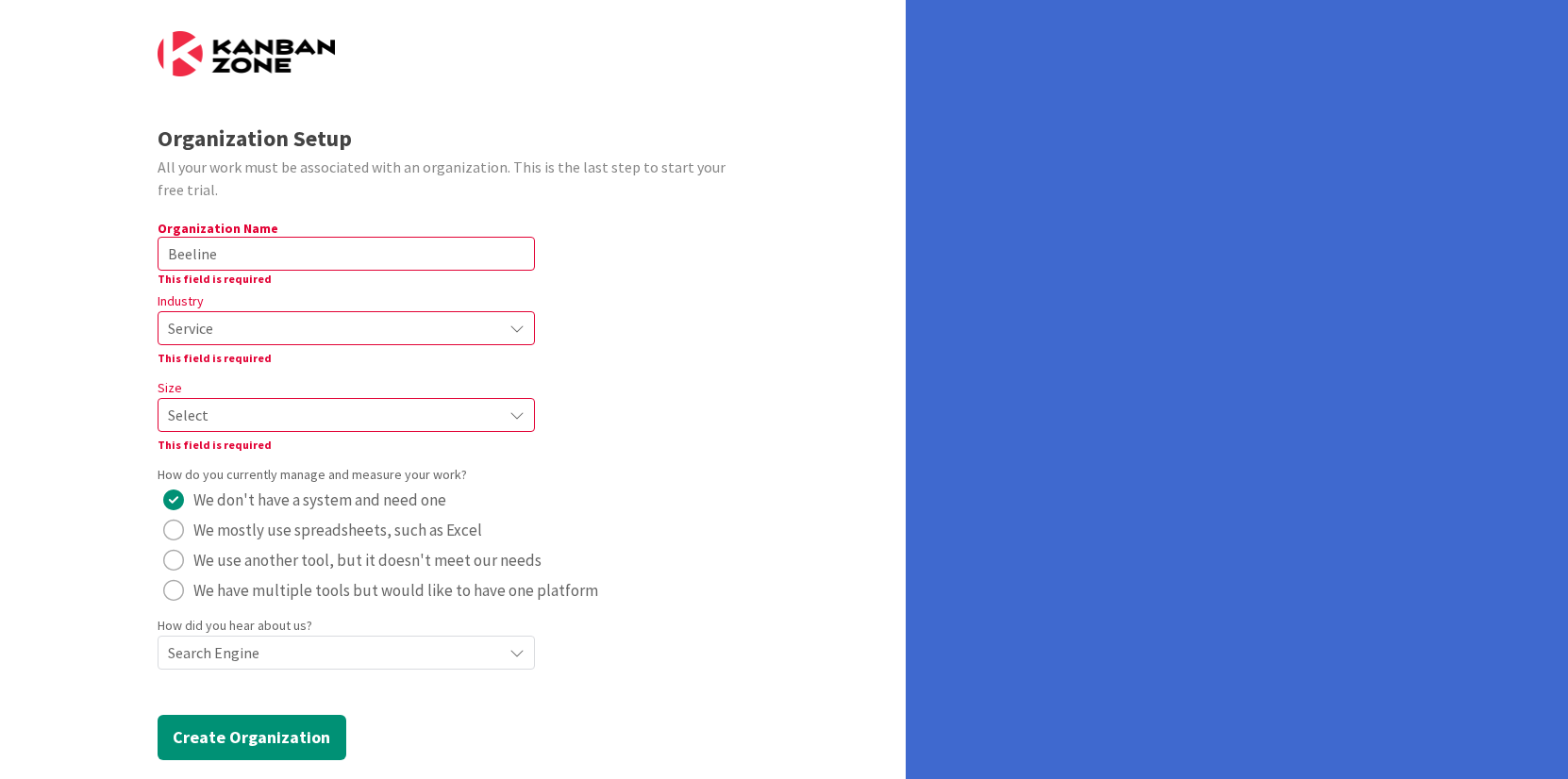
click at [303, 421] on span "Select" at bounding box center [330, 414] width 324 height 26
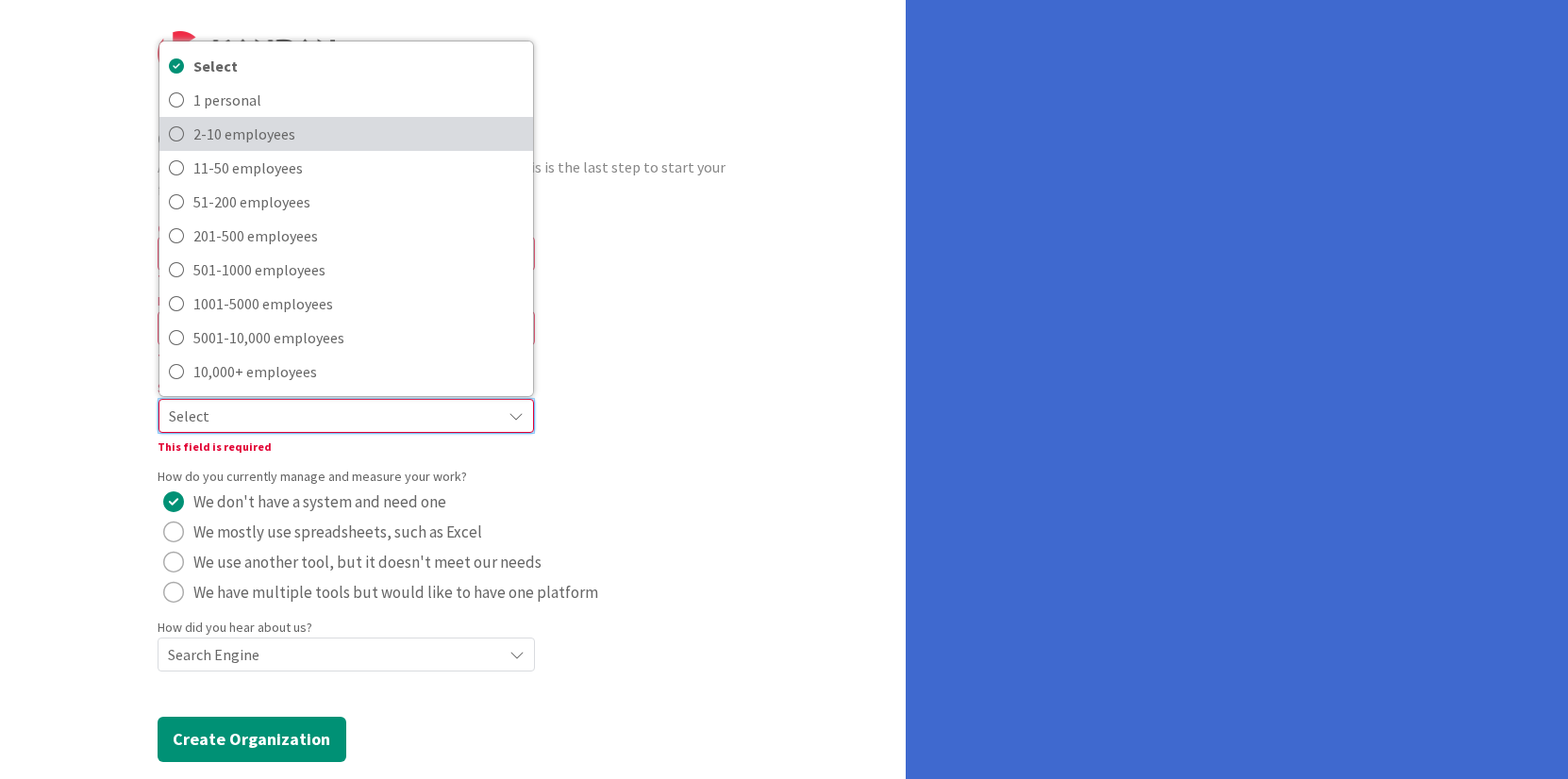
click at [276, 139] on span "2-10 employees" at bounding box center [358, 133] width 330 height 28
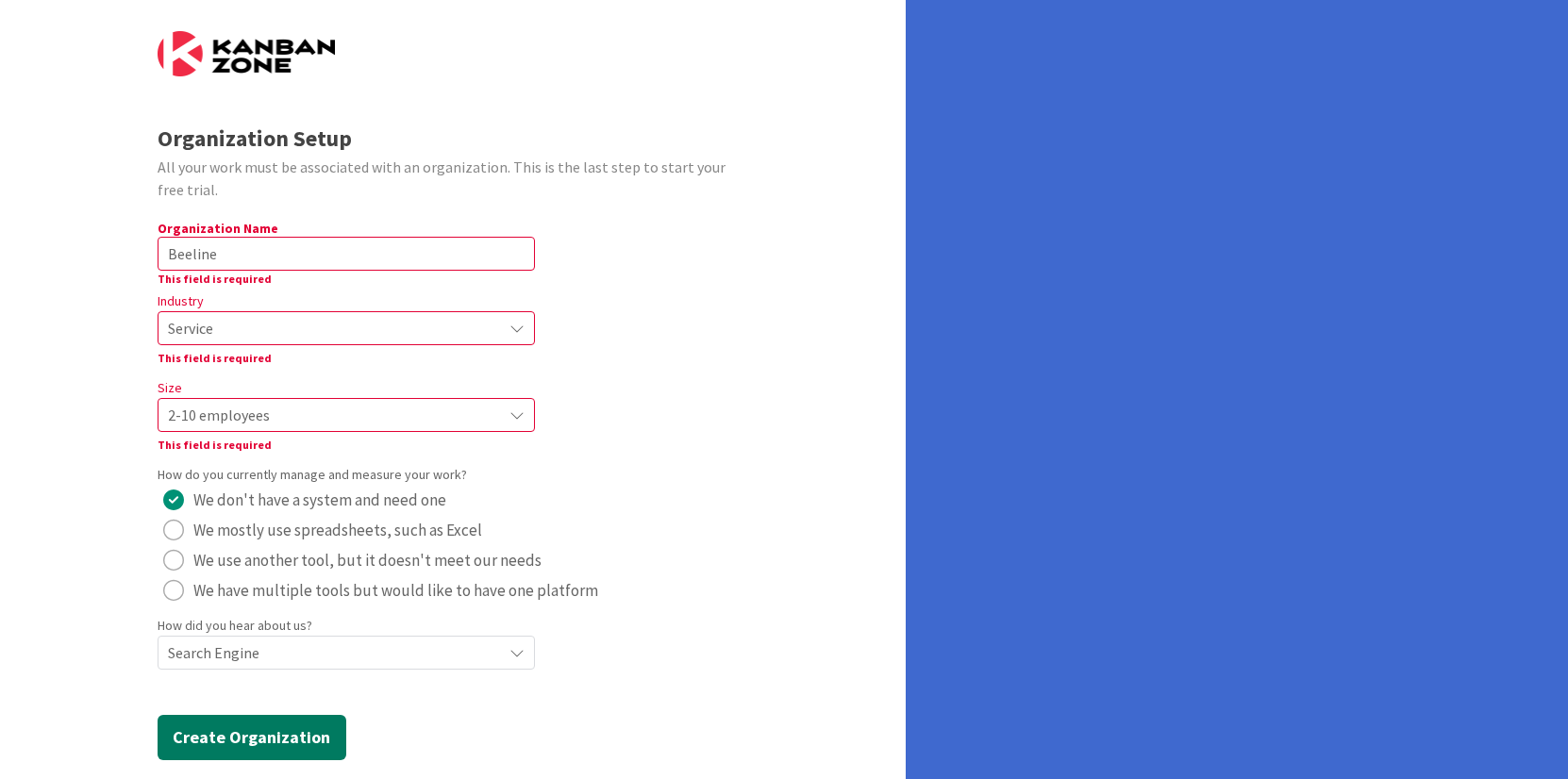
click at [252, 748] on button "Create Organization" at bounding box center [251, 737] width 188 height 45
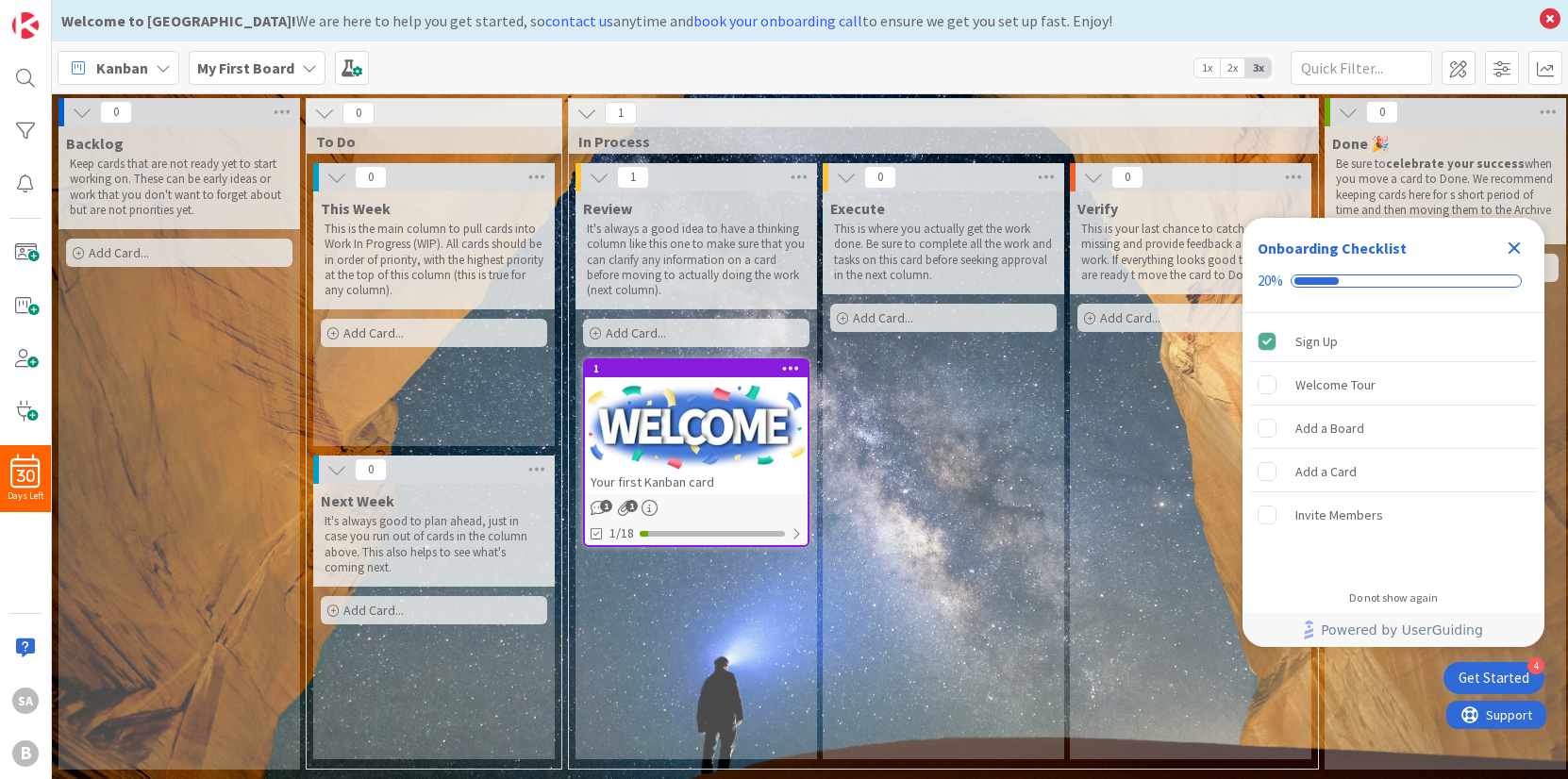
click at [1510, 253] on icon "Close Checklist" at bounding box center [1514, 248] width 13 height 13
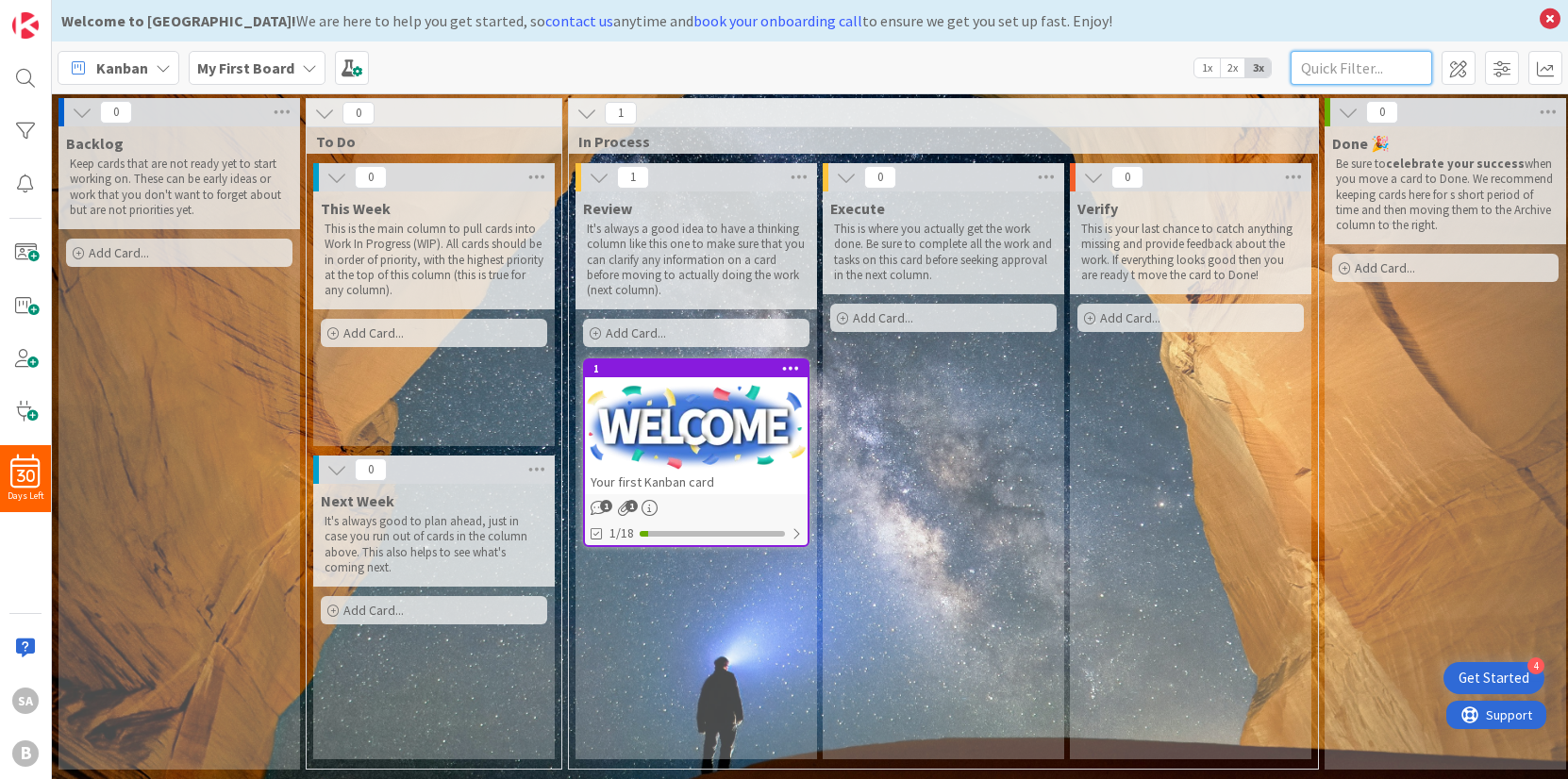
click at [1386, 71] on input "text" at bounding box center [1361, 68] width 142 height 34
click at [302, 67] on icon at bounding box center [310, 69] width 15 height 15
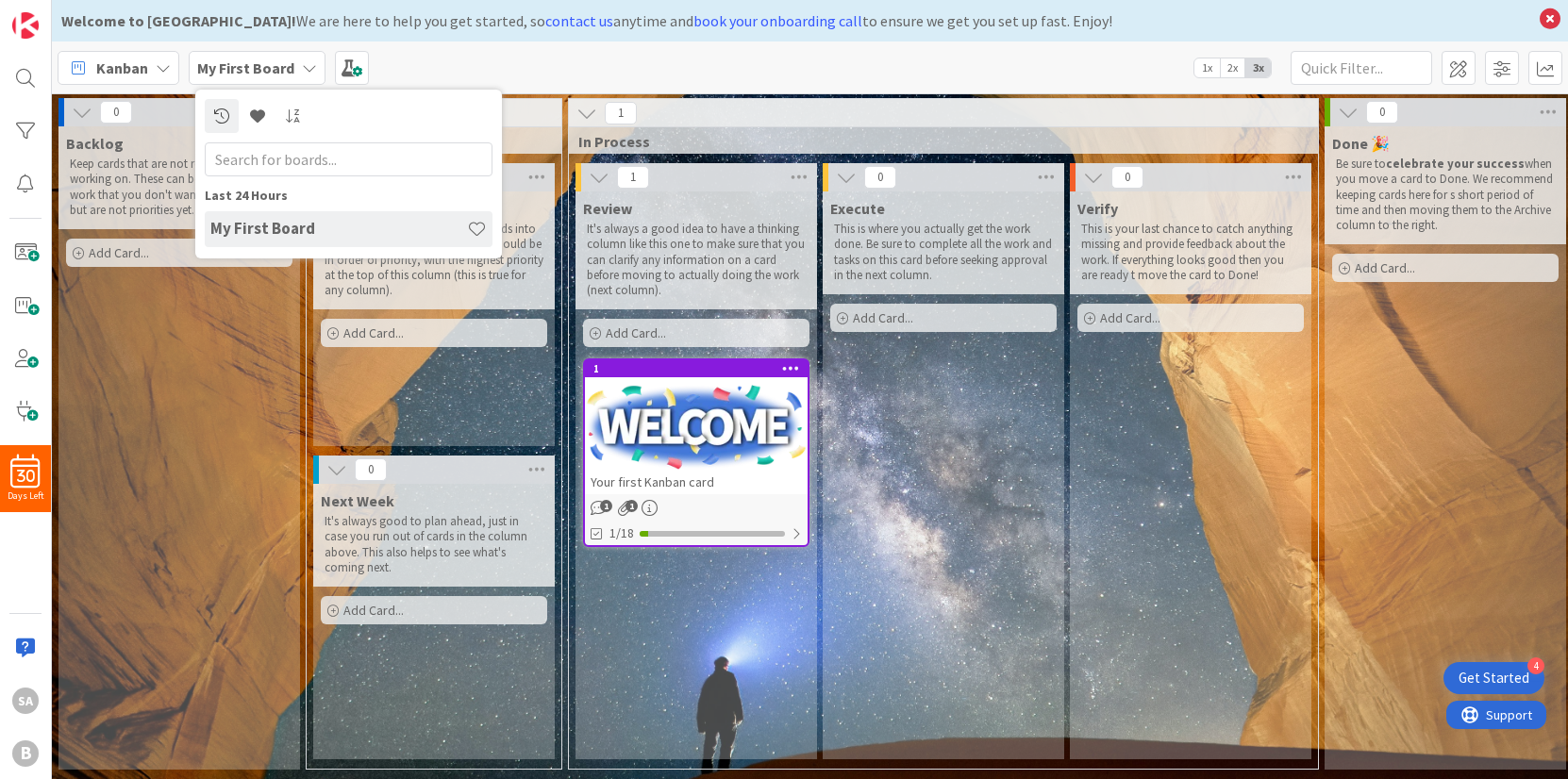
click at [279, 164] on input "text" at bounding box center [349, 159] width 288 height 34
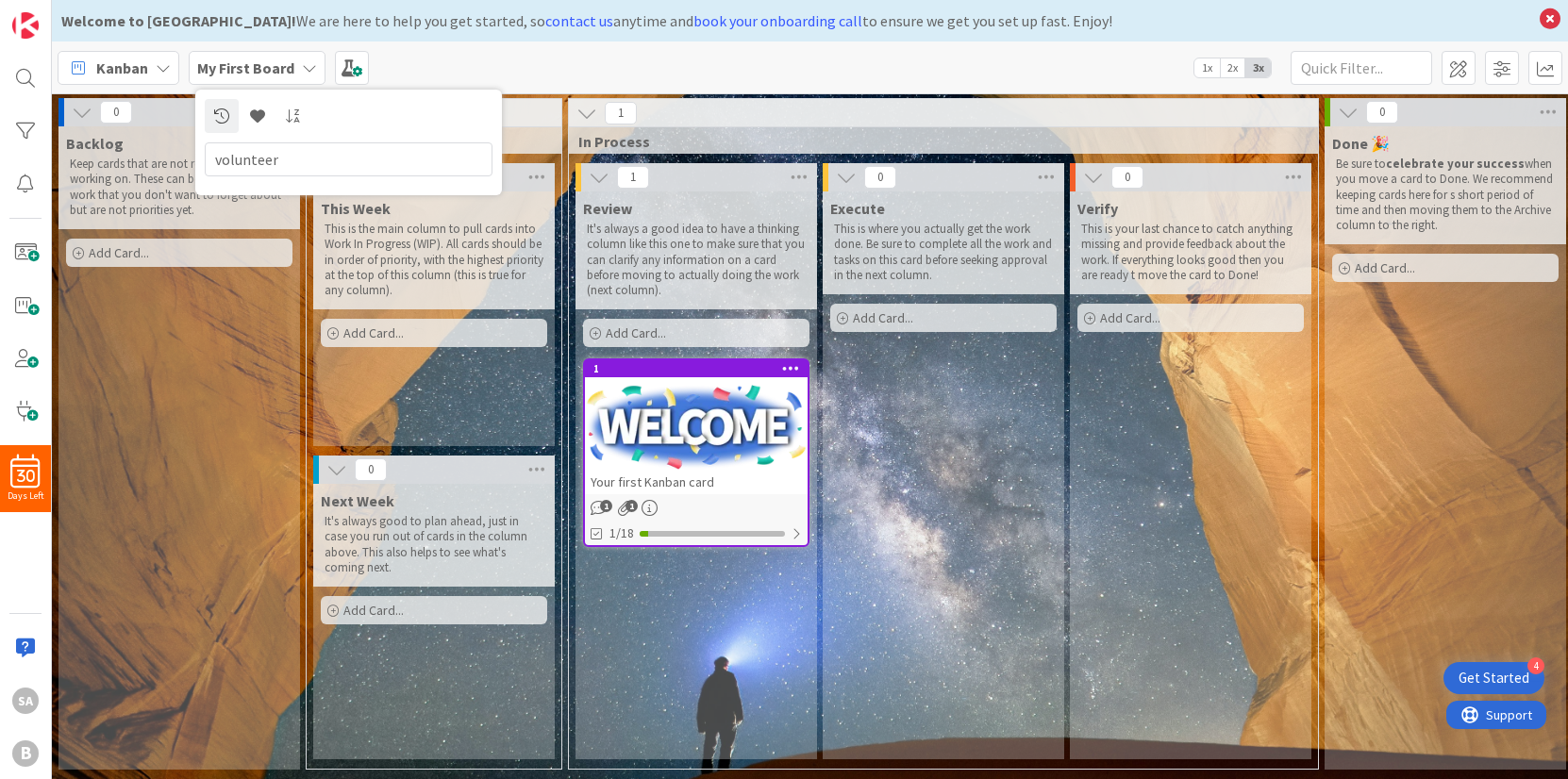
type input "volunteer"
drag, startPoint x: 453, startPoint y: 73, endPoint x: 436, endPoint y: 74, distance: 17.0
click at [453, 73] on div "Kanban My First Board volunteer 1x 2x 3x" at bounding box center [810, 68] width 1516 height 52
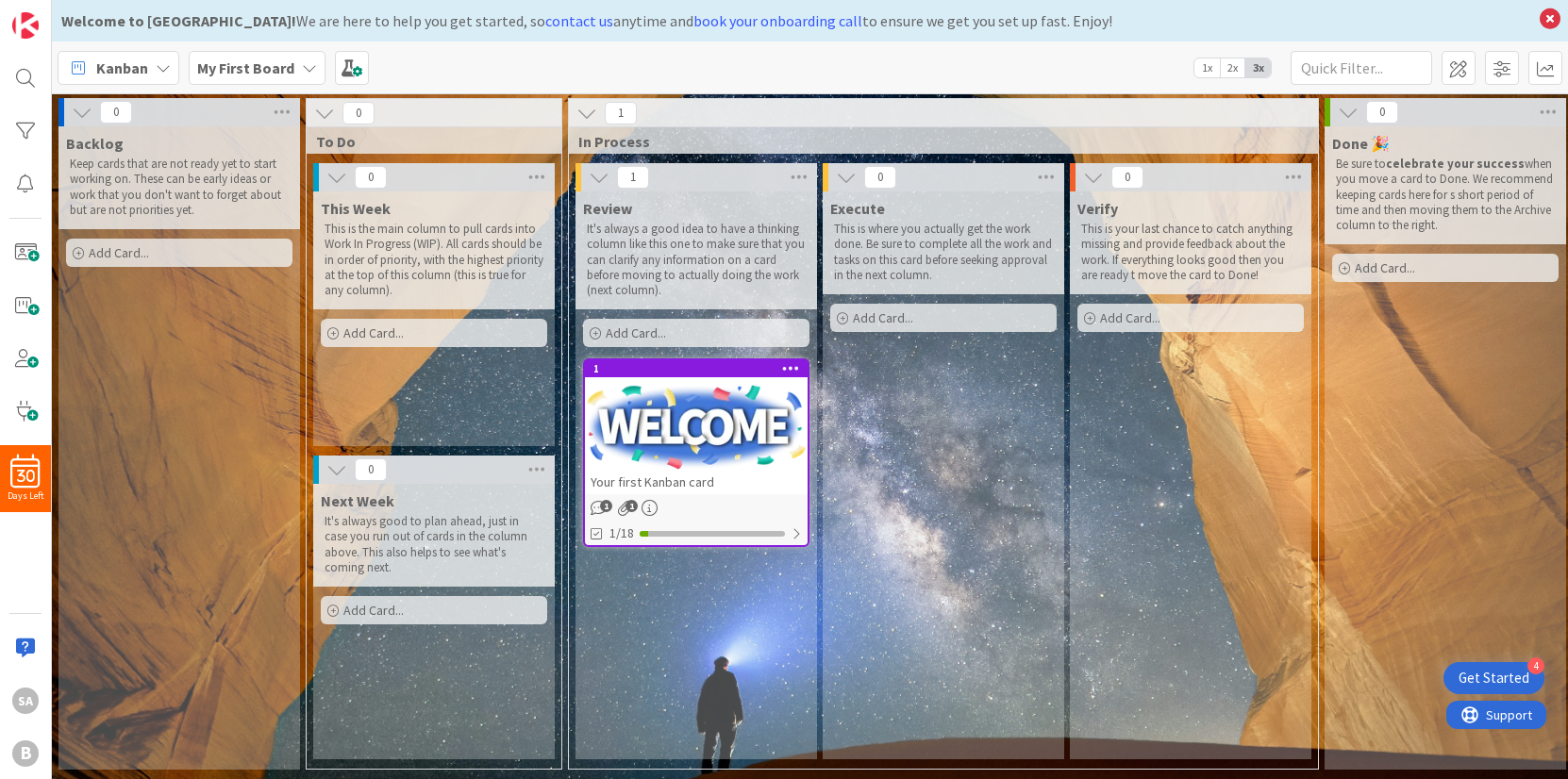
click at [163, 55] on div "Kanban" at bounding box center [119, 68] width 122 height 34
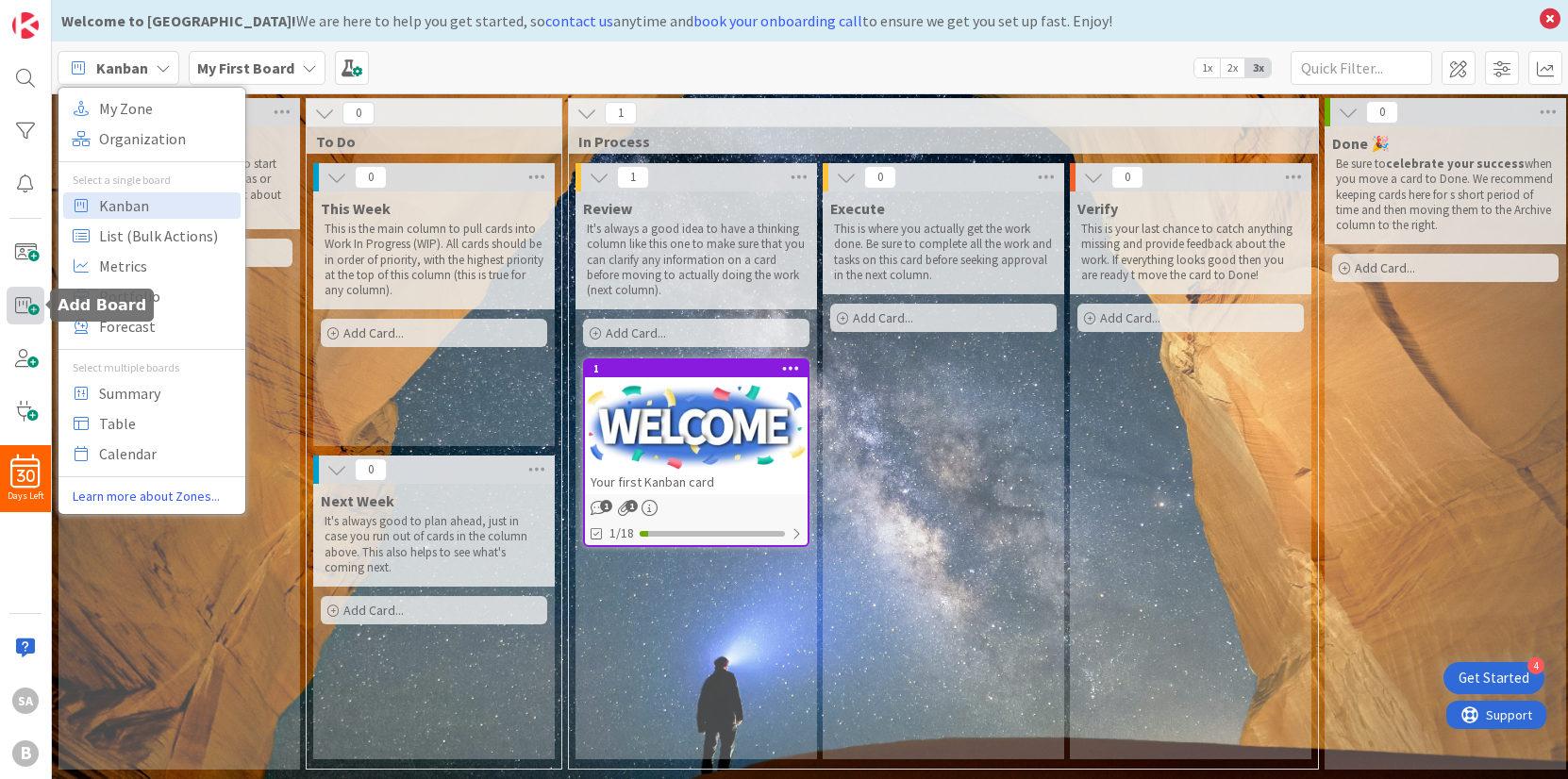
click at [24, 309] on span at bounding box center [25, 305] width 38 height 38
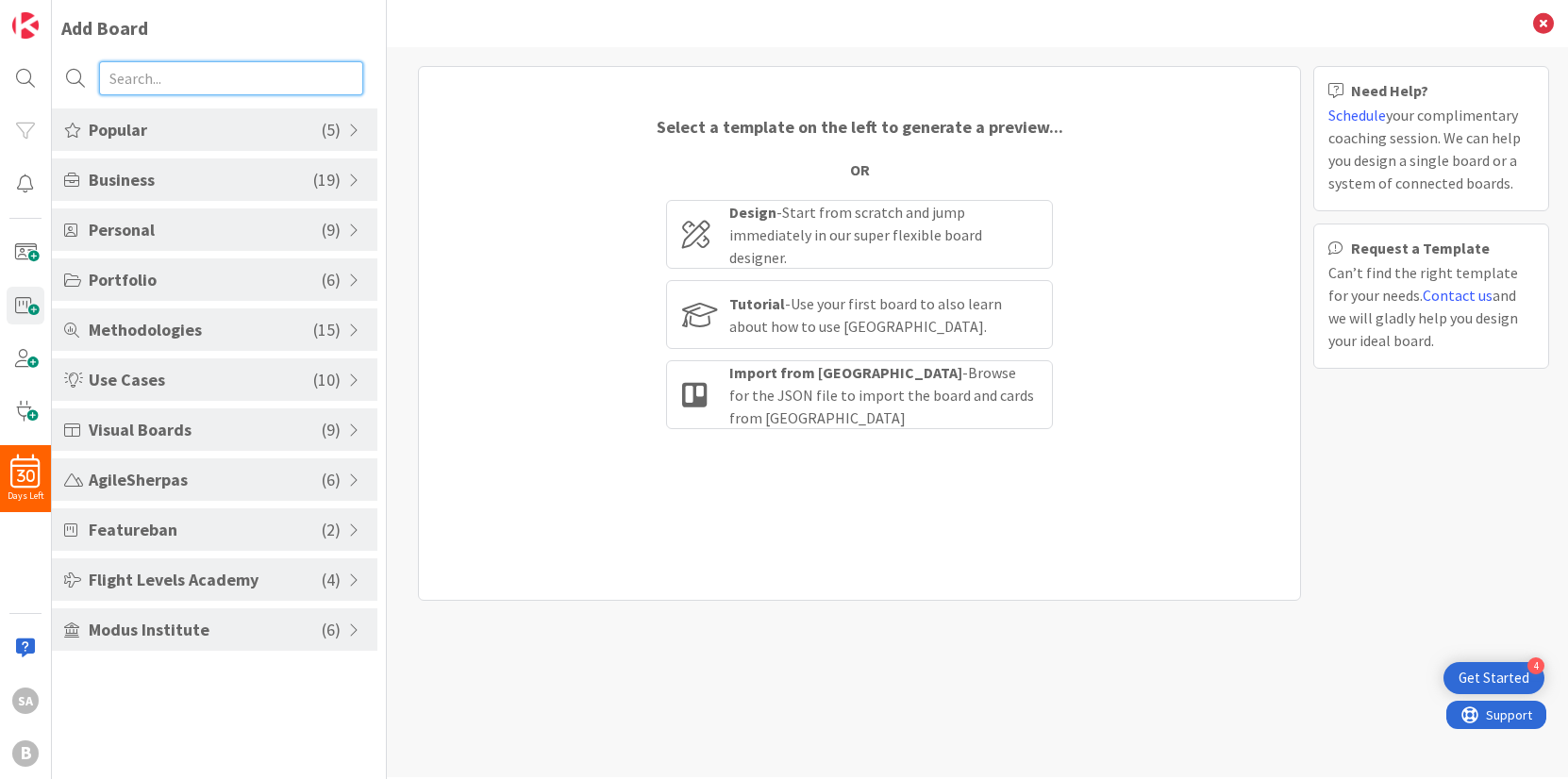
click at [178, 84] on input "text" at bounding box center [232, 78] width 265 height 34
paste input "volunteer"
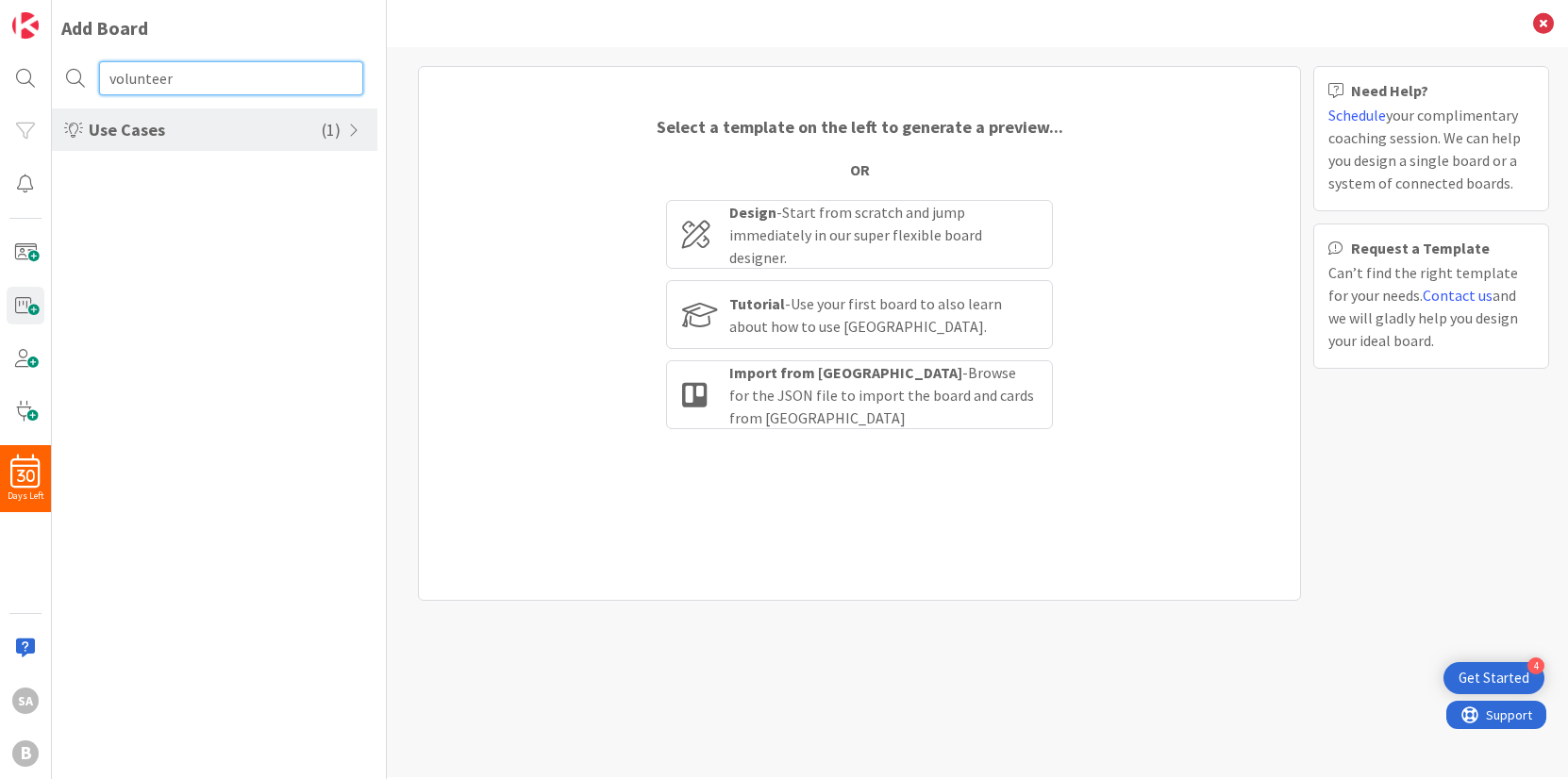
type input "volunteer"
click at [144, 139] on span "Use Cases" at bounding box center [205, 129] width 233 height 25
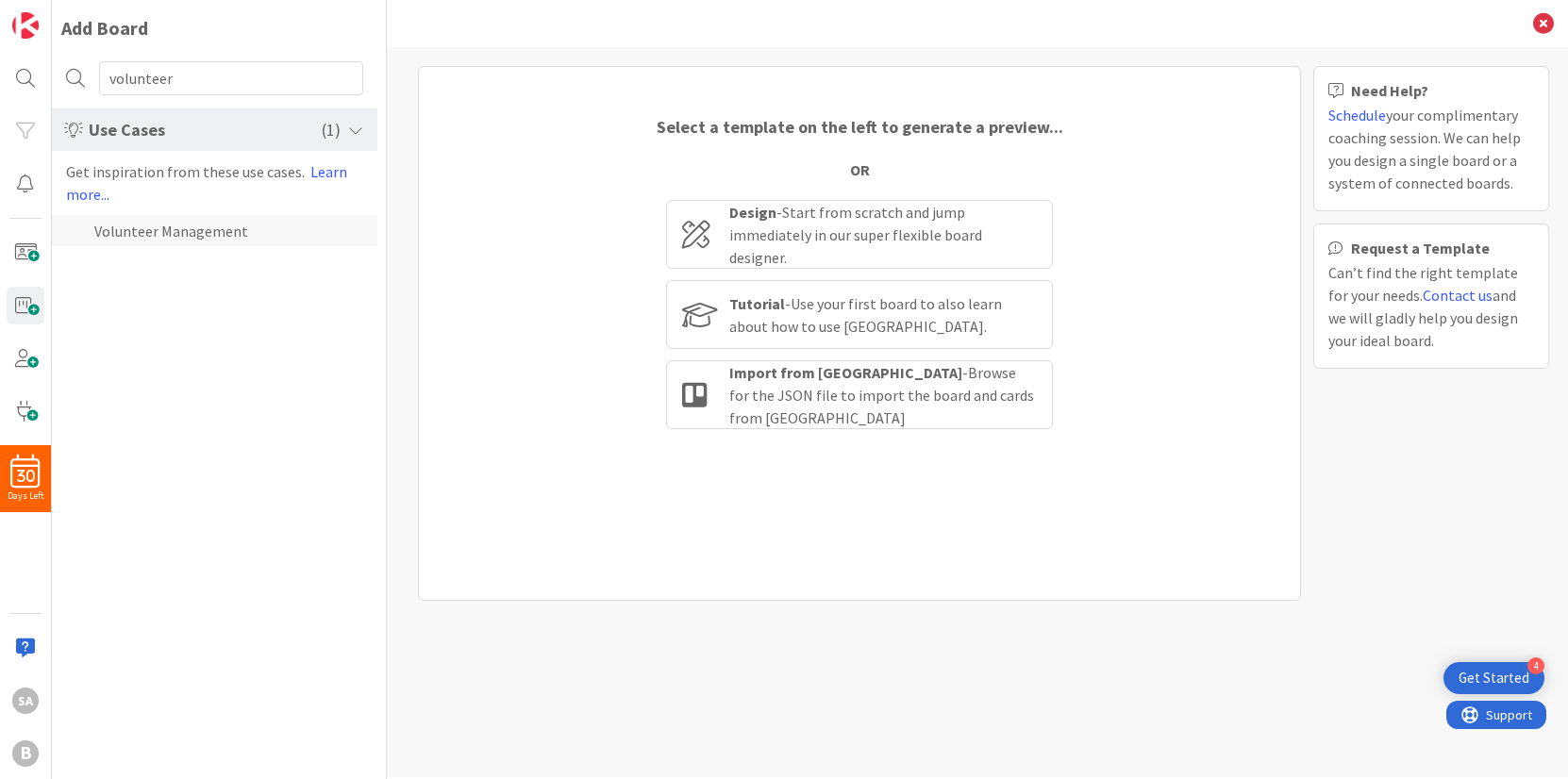
drag, startPoint x: 238, startPoint y: 300, endPoint x: 176, endPoint y: 241, distance: 85.6
click at [235, 298] on div "Add Board volunteer Use Cases ( 1 ) Get inspiration from these use cases. Learn…" at bounding box center [219, 389] width 335 height 779
click at [173, 227] on li "Volunteer Management" at bounding box center [214, 231] width 325 height 31
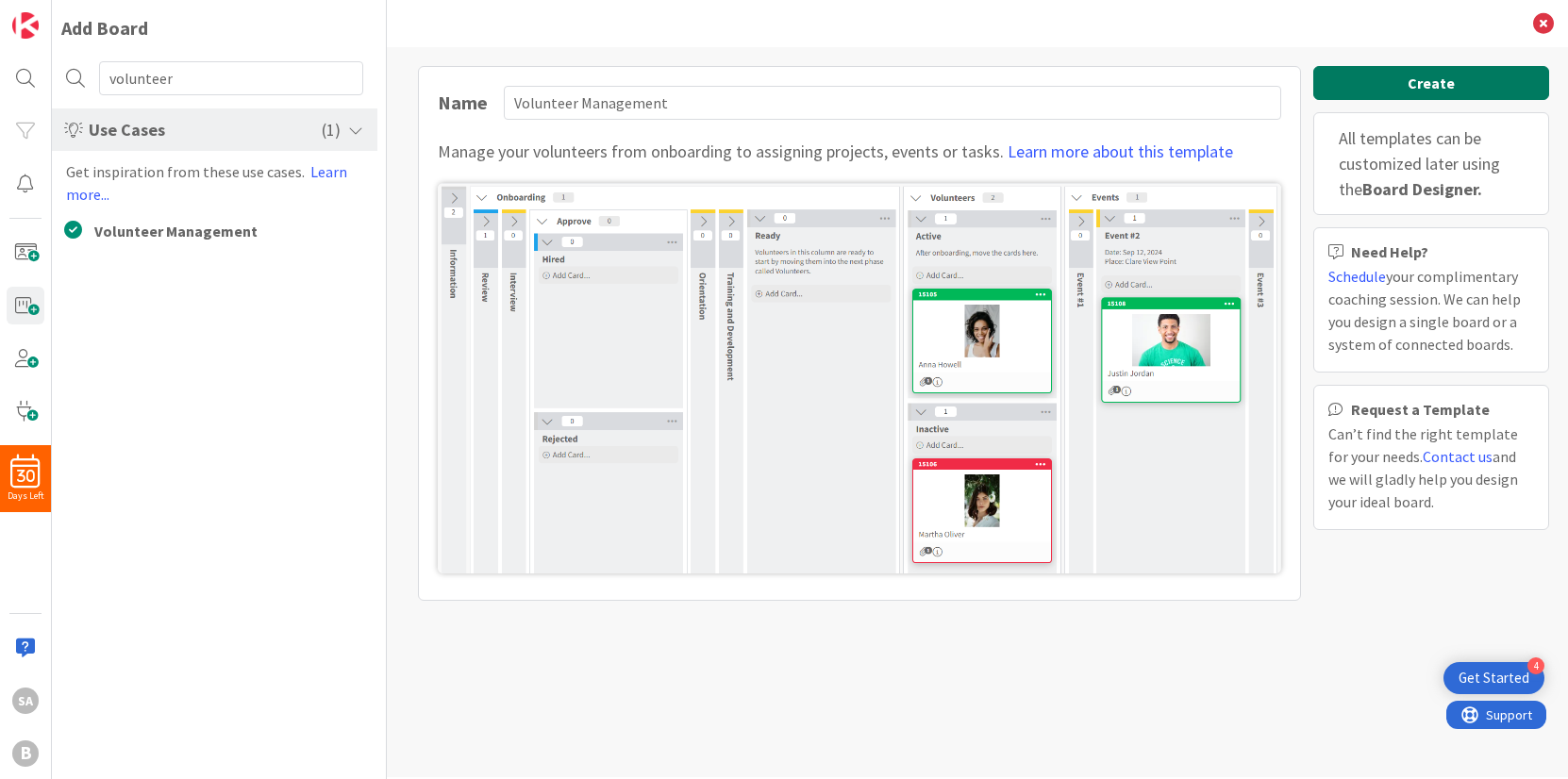
click at [1421, 84] on button "Create" at bounding box center [1431, 82] width 236 height 34
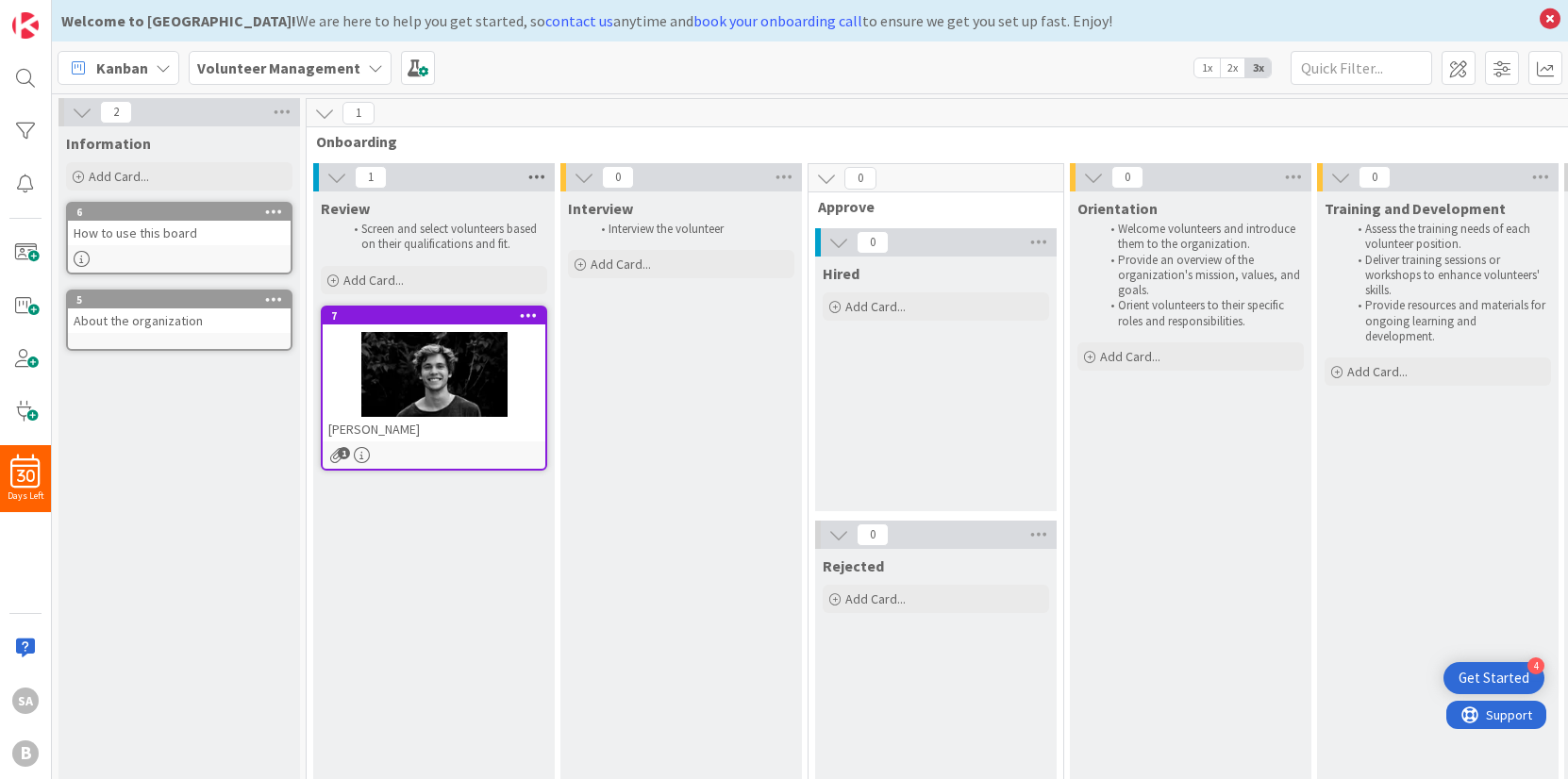
click at [543, 179] on icon at bounding box center [536, 177] width 24 height 28
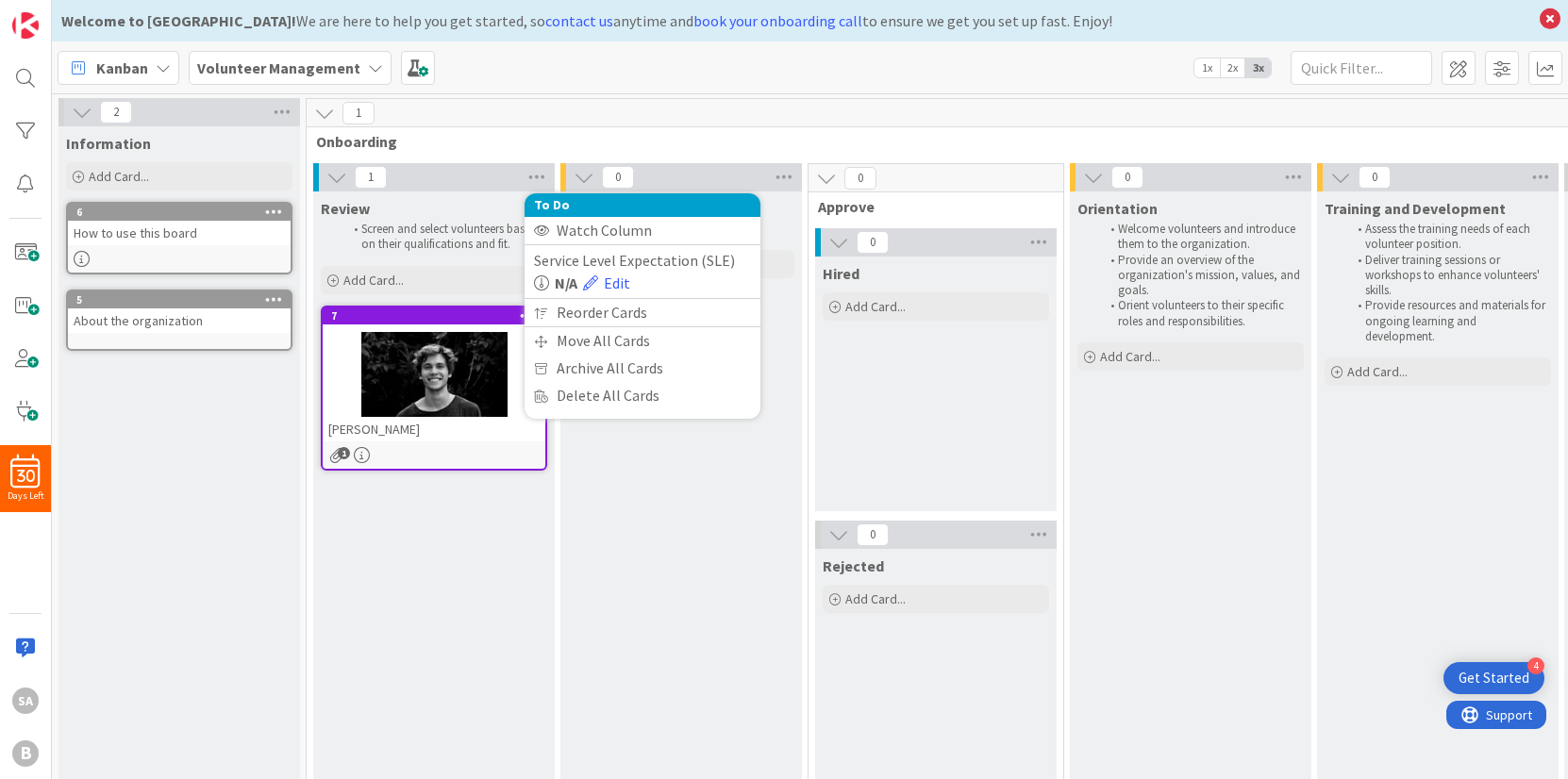
drag, startPoint x: 541, startPoint y: 179, endPoint x: 415, endPoint y: 166, distance: 126.7
click at [539, 179] on icon at bounding box center [536, 177] width 24 height 28
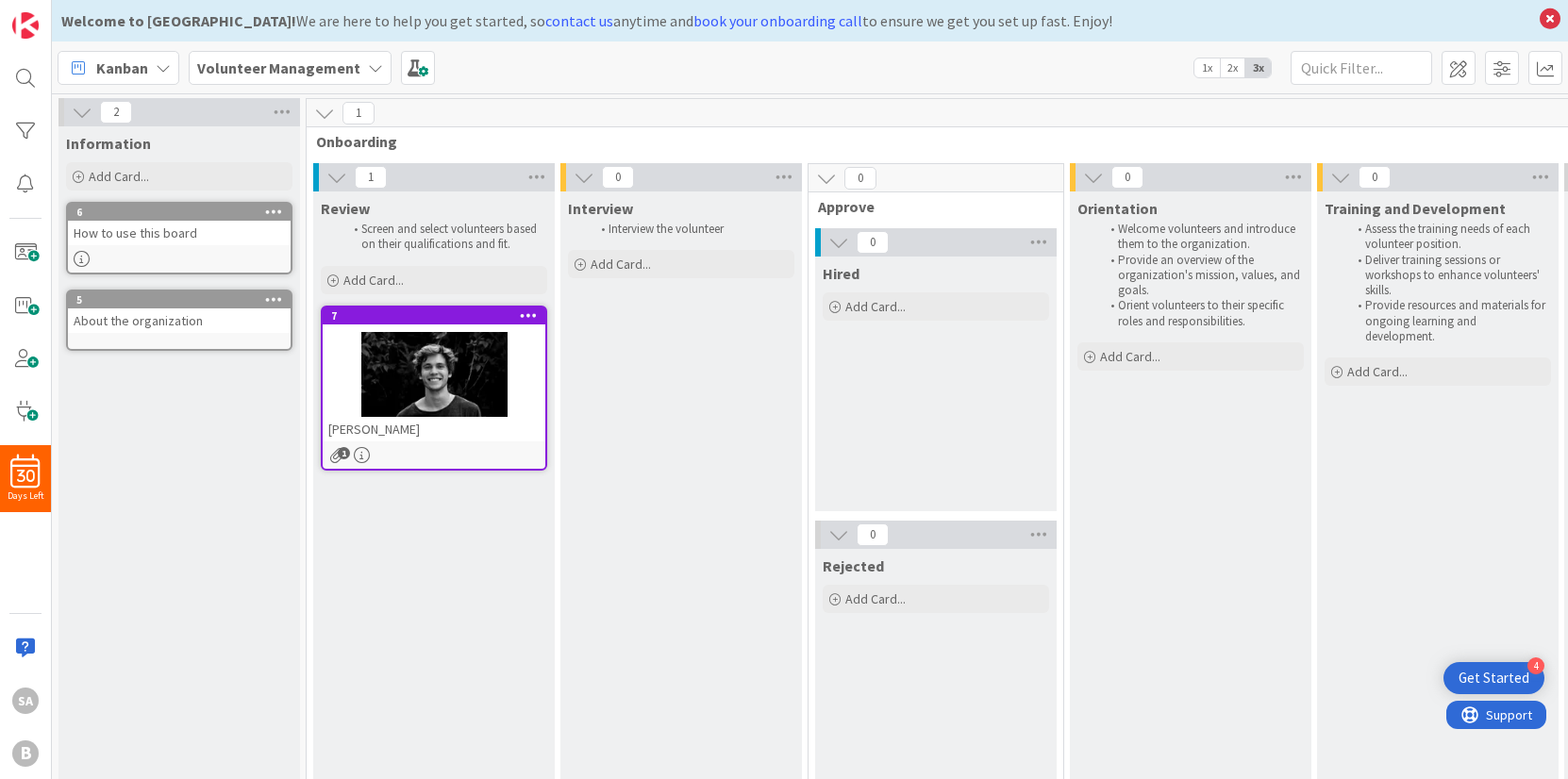
click at [368, 181] on span "1" at bounding box center [370, 177] width 32 height 22
drag, startPoint x: 370, startPoint y: 179, endPoint x: 334, endPoint y: 180, distance: 36.0
click at [340, 180] on div "1" at bounding box center [434, 177] width 241 height 28
click at [336, 179] on icon at bounding box center [336, 177] width 20 height 20
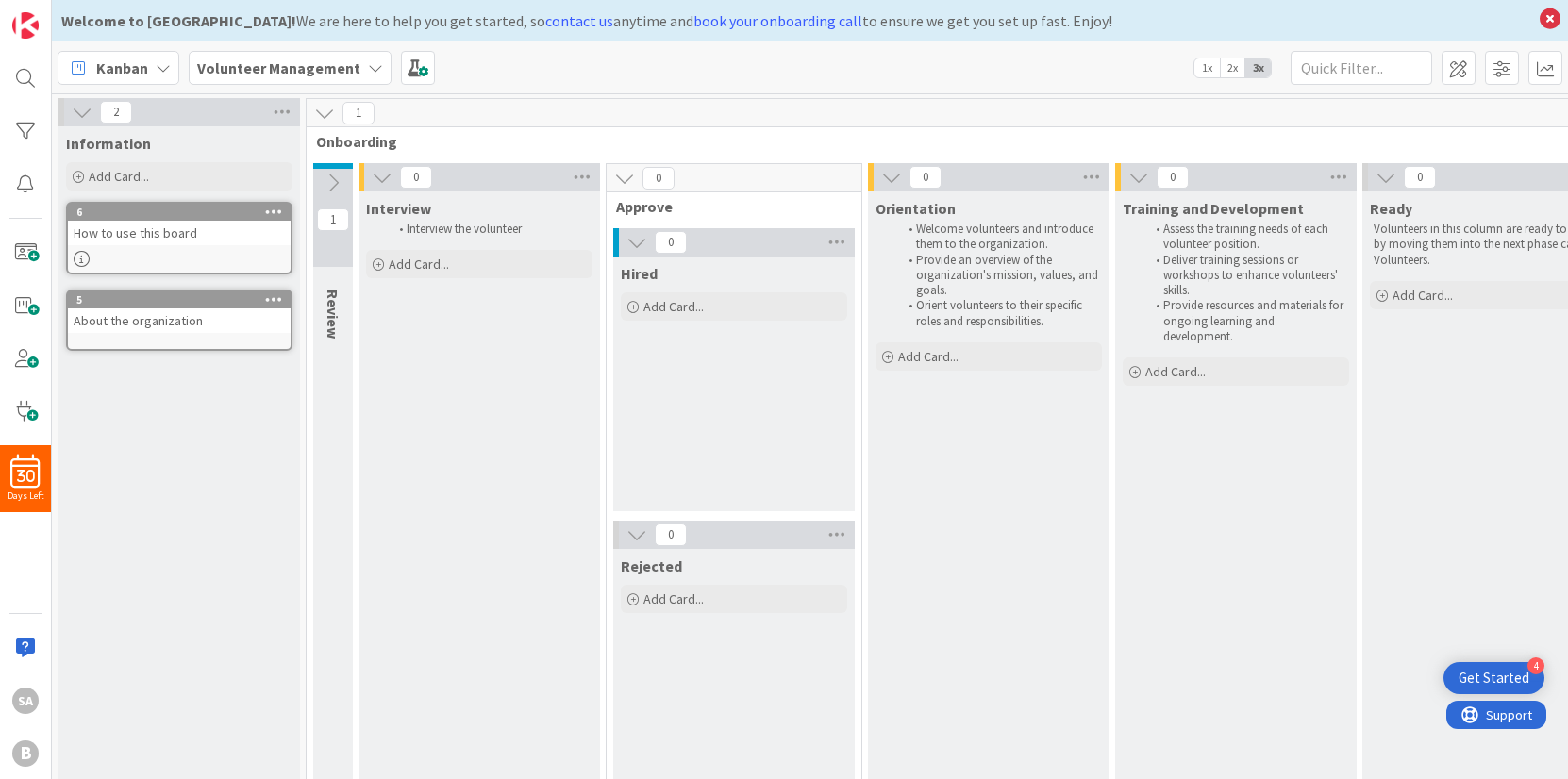
click at [336, 179] on icon at bounding box center [332, 182] width 20 height 20
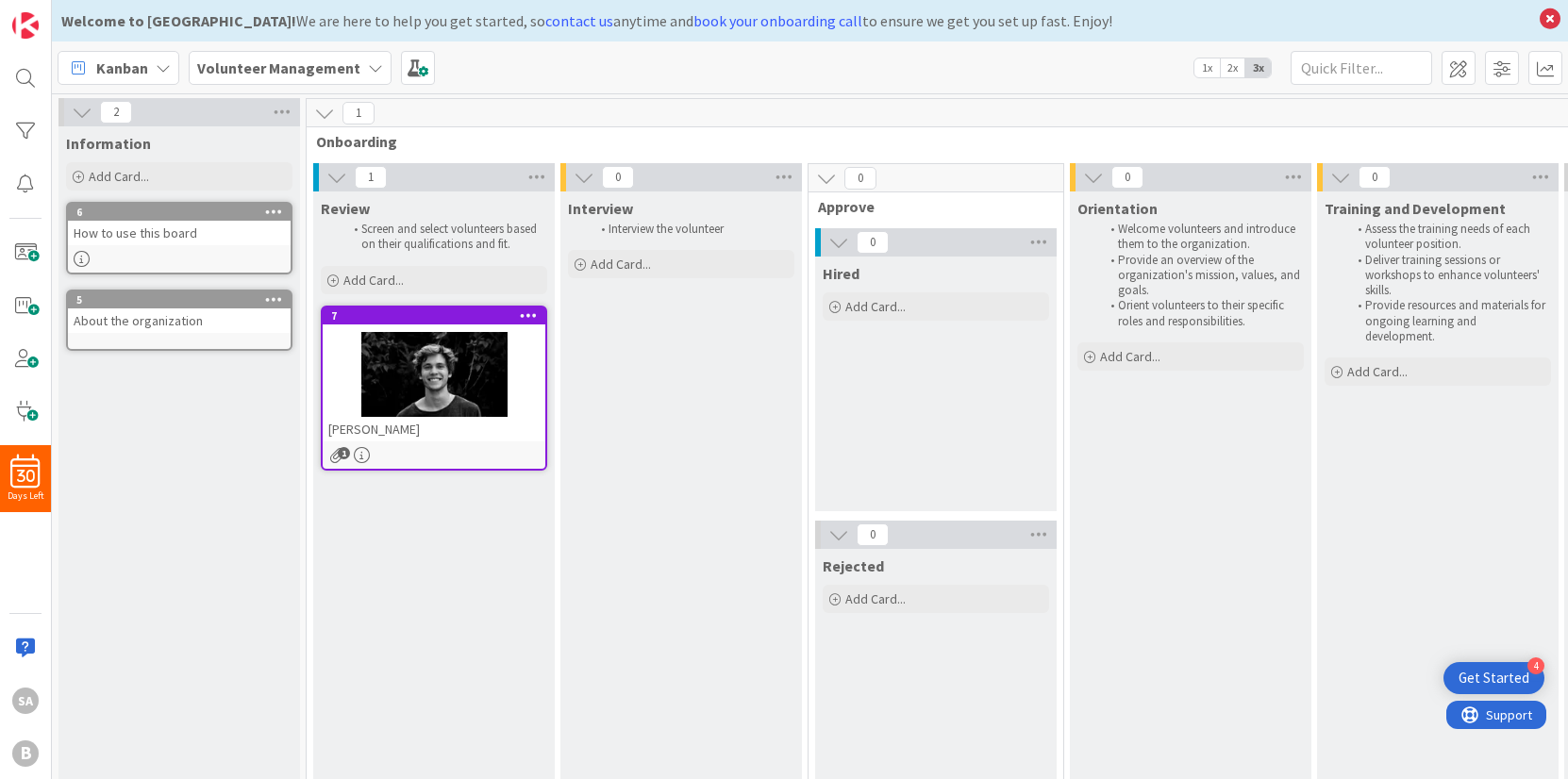
click at [840, 241] on icon at bounding box center [838, 241] width 20 height 20
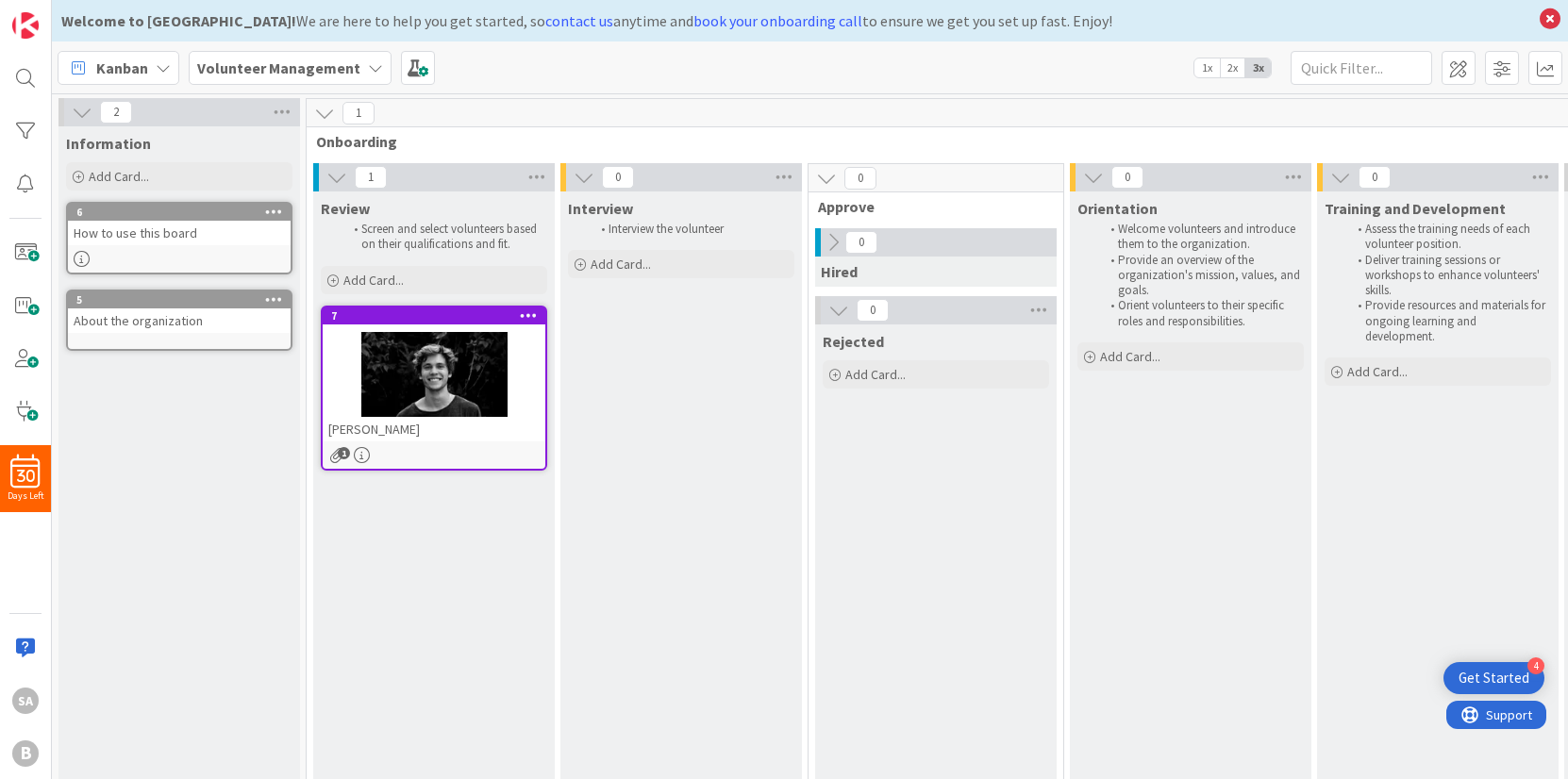
click at [1089, 182] on icon at bounding box center [1093, 177] width 20 height 20
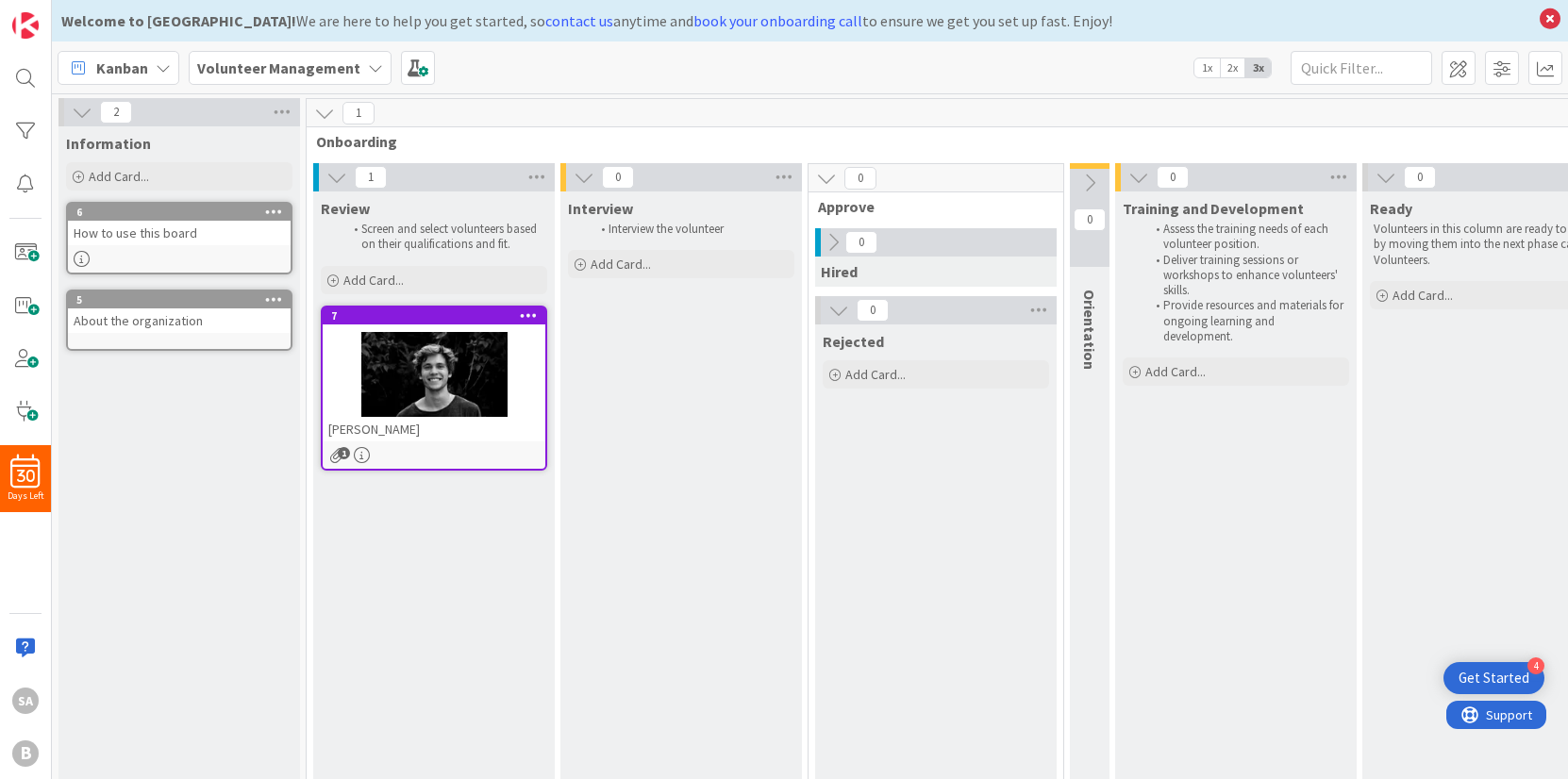
click at [1389, 177] on icon at bounding box center [1385, 177] width 20 height 20
